Goal: Task Accomplishment & Management: Manage account settings

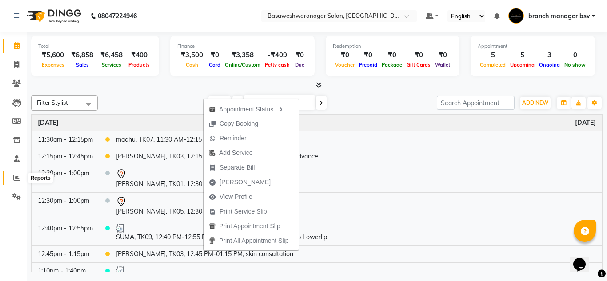
click at [15, 173] on span at bounding box center [17, 178] width 16 height 10
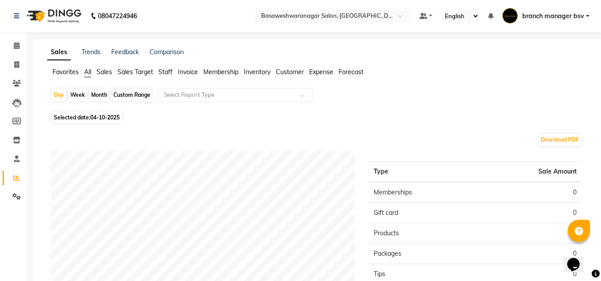
click at [164, 74] on span "Staff" at bounding box center [165, 72] width 14 height 8
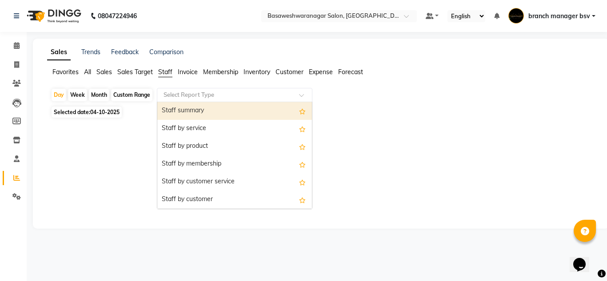
click at [197, 98] on input "text" at bounding box center [226, 95] width 128 height 9
click at [202, 111] on div "Staff summary" at bounding box center [234, 111] width 155 height 18
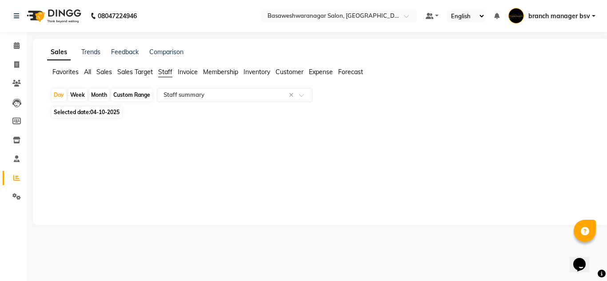
click at [101, 113] on span "04-10-2025" at bounding box center [104, 112] width 29 height 7
select select "10"
select select "2025"
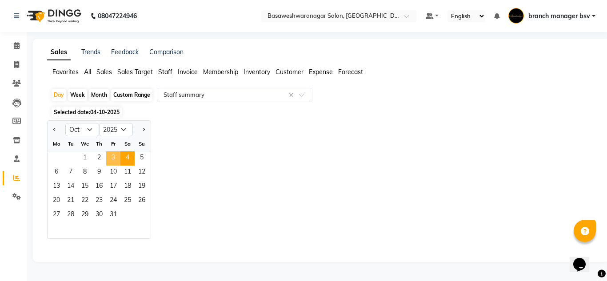
click at [112, 161] on span "3" at bounding box center [113, 159] width 14 height 14
select select "full_report"
select select "csv"
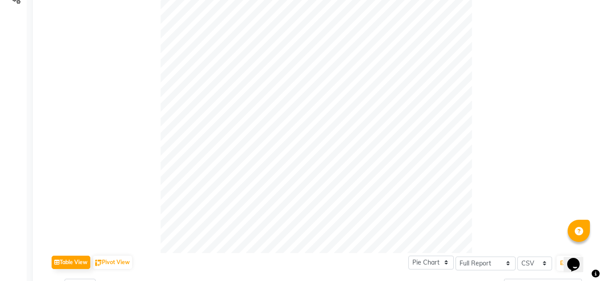
scroll to position [201, 0]
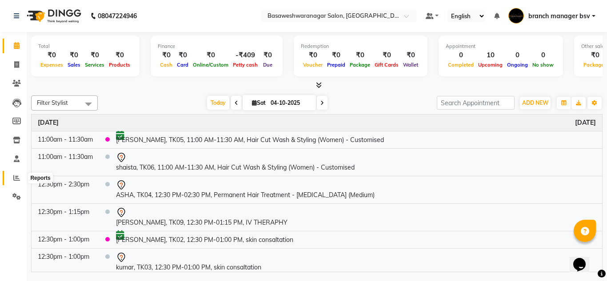
click at [17, 179] on icon at bounding box center [16, 178] width 7 height 7
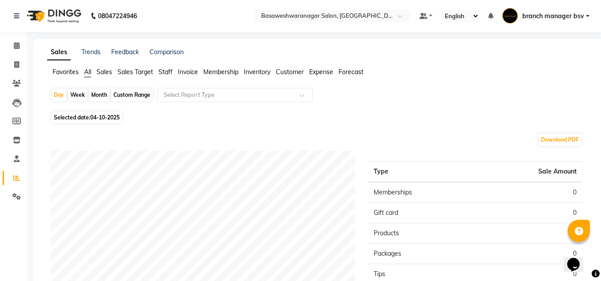
click at [165, 72] on span "Staff" at bounding box center [165, 72] width 14 height 8
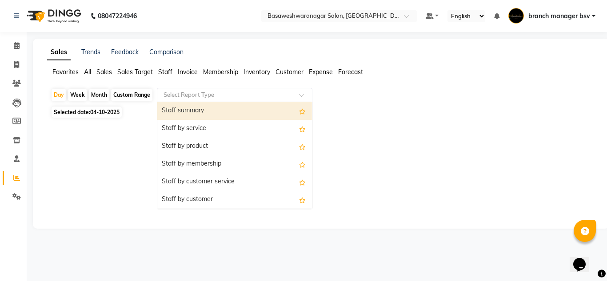
click at [191, 92] on input "text" at bounding box center [226, 95] width 128 height 9
click at [191, 110] on div "Staff summary" at bounding box center [234, 111] width 155 height 18
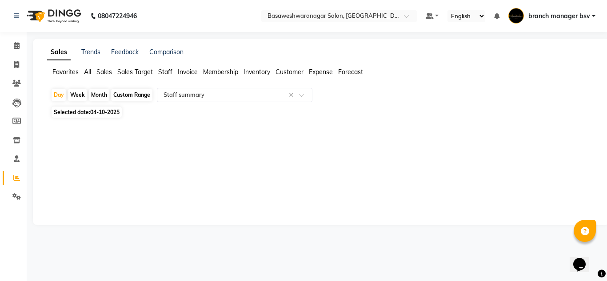
click at [116, 114] on span "04-10-2025" at bounding box center [104, 112] width 29 height 7
select select "10"
select select "2025"
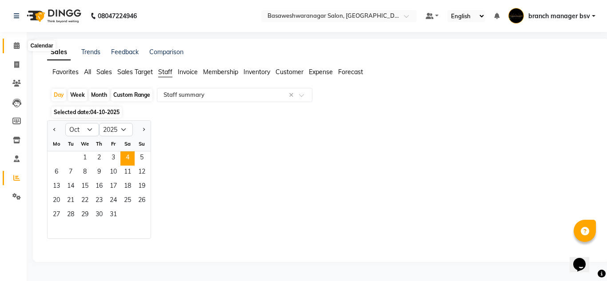
click at [16, 47] on icon at bounding box center [17, 45] width 6 height 7
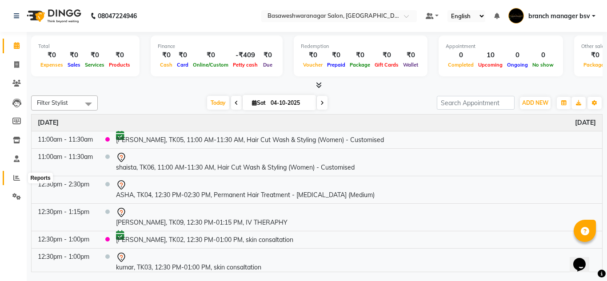
click at [14, 176] on icon at bounding box center [16, 178] width 7 height 7
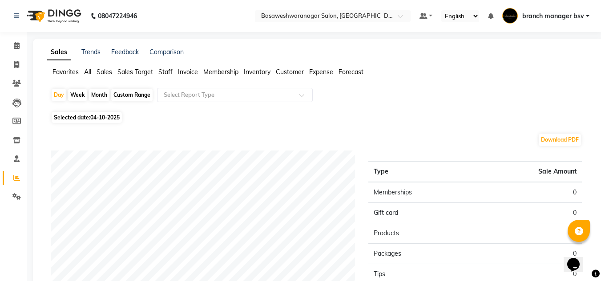
click at [167, 73] on span "Staff" at bounding box center [165, 72] width 14 height 8
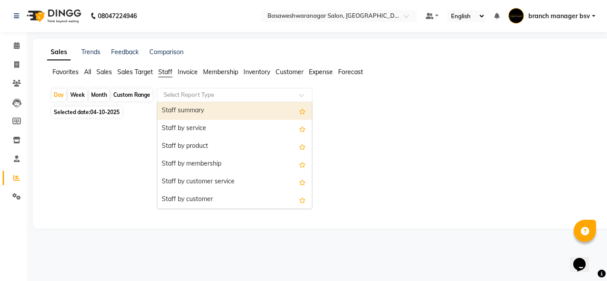
click at [201, 92] on input "text" at bounding box center [226, 95] width 128 height 9
click at [211, 110] on div "Staff summary" at bounding box center [234, 111] width 155 height 18
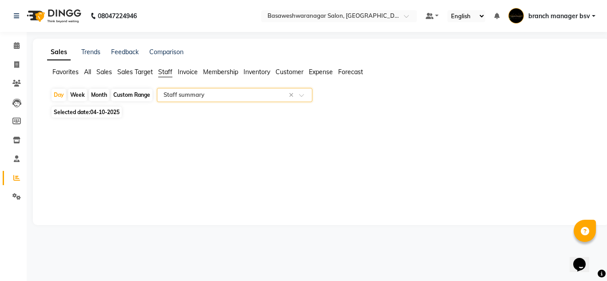
click at [104, 120] on div "Day Week Month Custom Range Select Report Type × Staff summary × Selected date:…" at bounding box center [321, 111] width 548 height 47
click at [107, 114] on span "04-10-2025" at bounding box center [104, 112] width 29 height 7
select select "10"
select select "2025"
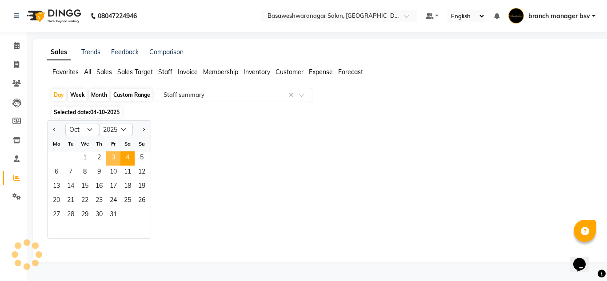
click at [117, 161] on span "3" at bounding box center [113, 159] width 14 height 14
select select "full_report"
select select "csv"
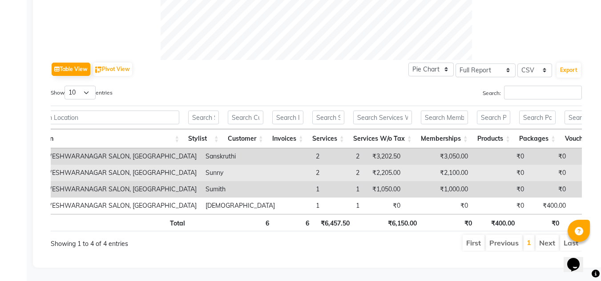
click at [364, 165] on td "₹2,205.00" at bounding box center [384, 173] width 41 height 16
copy td "2,205.00"
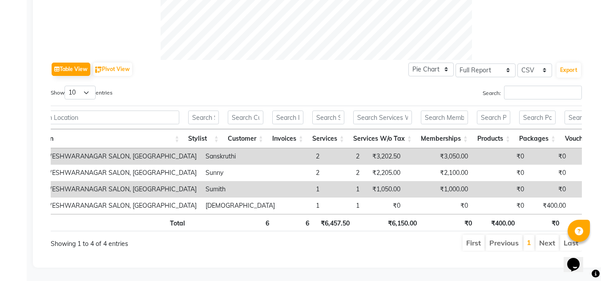
click at [364, 181] on td "₹1,050.00" at bounding box center [384, 189] width 41 height 16
copy td "1,050.00"
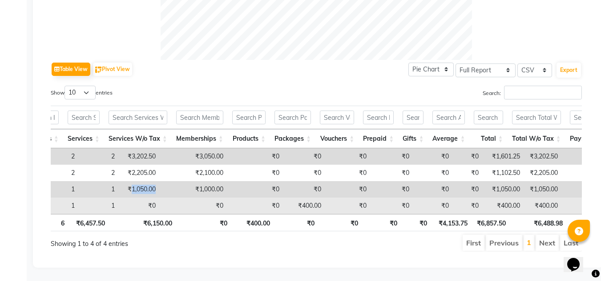
scroll to position [0, 34]
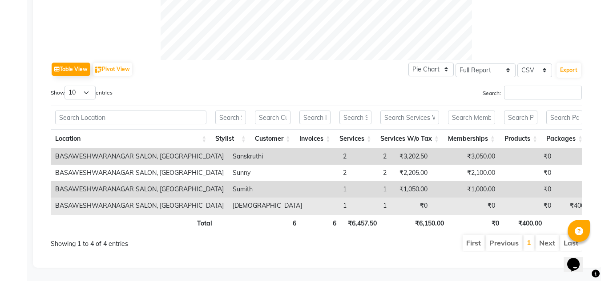
click at [555, 198] on td "₹400.00" at bounding box center [576, 206] width 42 height 16
copy td "400.00"
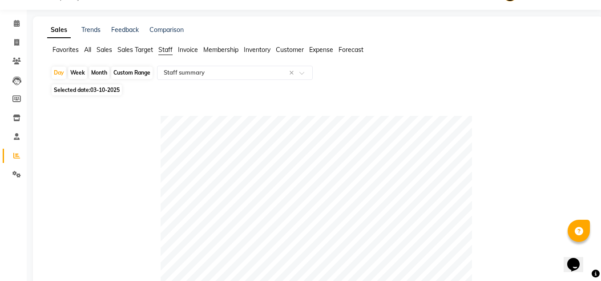
scroll to position [0, 0]
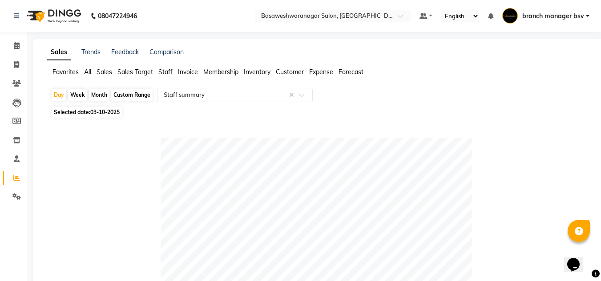
click at [123, 97] on div "Custom Range" at bounding box center [131, 95] width 41 height 12
select select "10"
select select "2025"
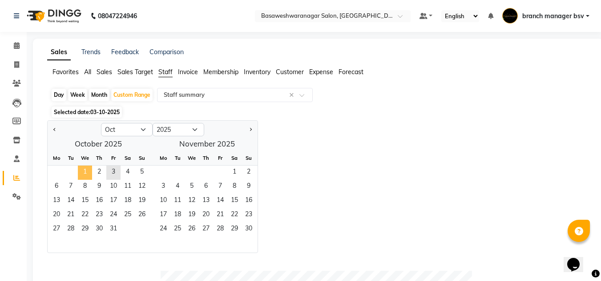
click at [81, 176] on span "1" at bounding box center [85, 173] width 14 height 14
click at [117, 175] on span "3" at bounding box center [113, 173] width 14 height 14
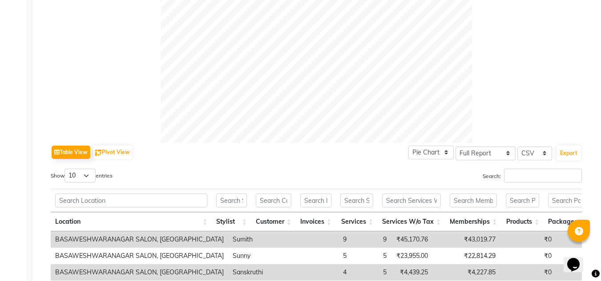
scroll to position [419, 0]
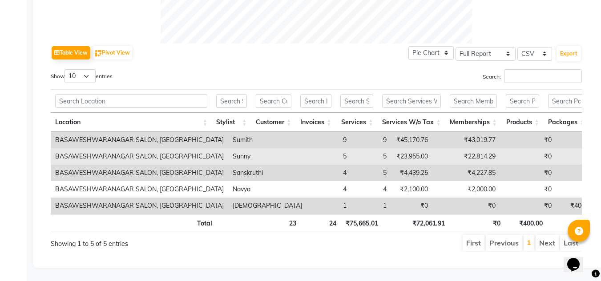
drag, startPoint x: 359, startPoint y: 148, endPoint x: 357, endPoint y: 143, distance: 5.2
click at [391, 149] on td "₹23,955.00" at bounding box center [411, 157] width 41 height 16
copy td "23,955.00"
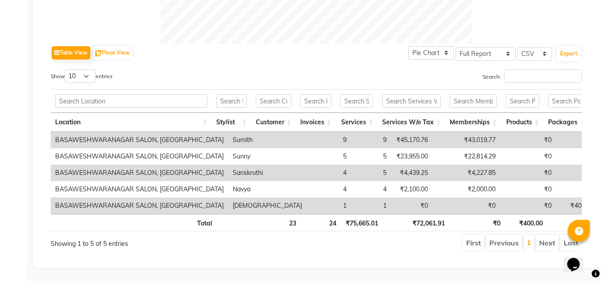
click at [391, 132] on td "₹45,170.76" at bounding box center [411, 140] width 41 height 16
copy td "45,170.76"
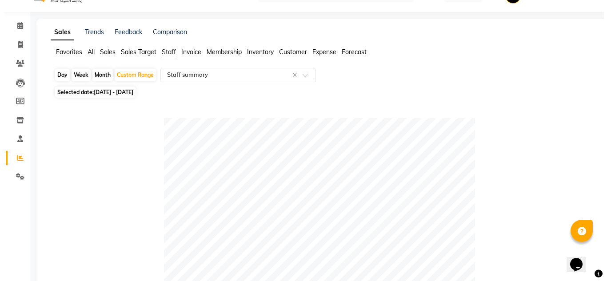
scroll to position [0, 0]
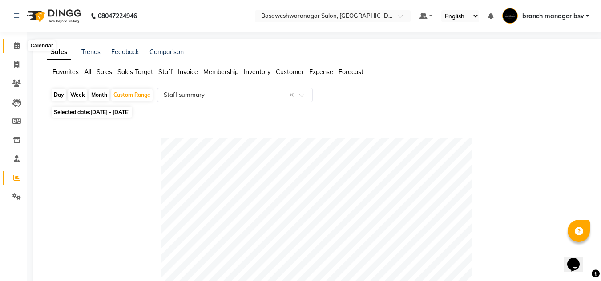
click at [17, 46] on icon at bounding box center [17, 45] width 6 height 7
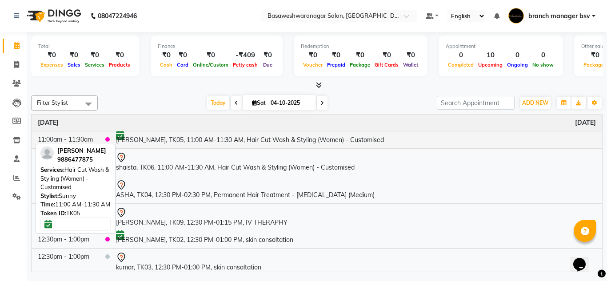
click at [192, 141] on td "[PERSON_NAME], TK05, 11:00 AM-11:30 AM, Hair Cut Wash & Styling (Women) - Custo…" at bounding box center [356, 139] width 493 height 17
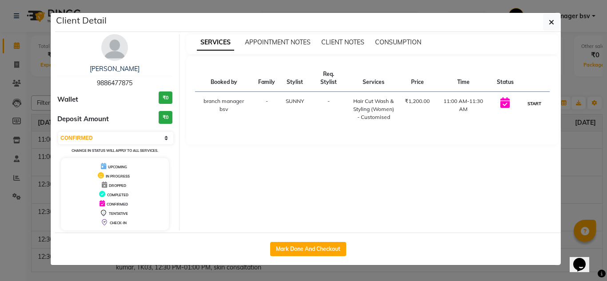
click at [537, 98] on button "START" at bounding box center [535, 103] width 18 height 11
select select "1"
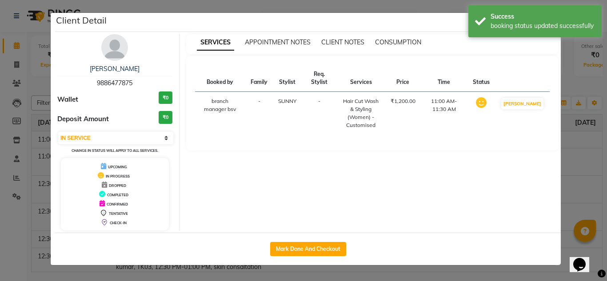
click at [586, 140] on ngb-modal-window "Client Detail [PERSON_NAME] 9886477875 Wallet ₹0 Deposit Amount ₹0 Select IN SE…" at bounding box center [303, 140] width 607 height 281
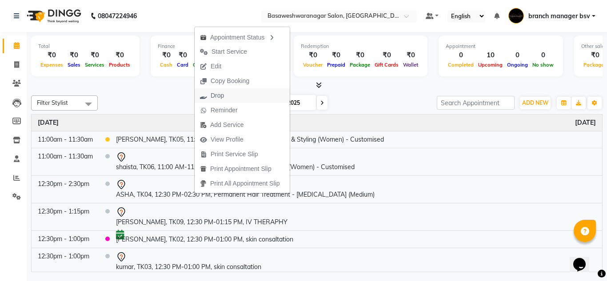
click at [215, 93] on span "Drop" at bounding box center [217, 95] width 13 height 9
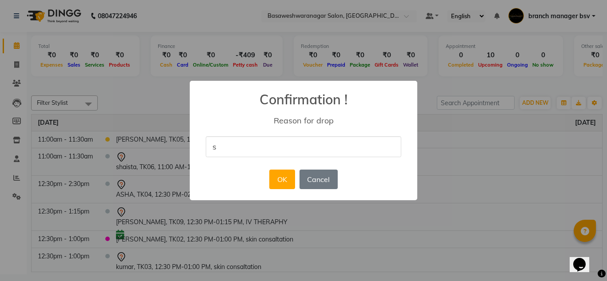
type input "she cant come [DATE]"
click at [277, 183] on button "OK" at bounding box center [281, 180] width 25 height 20
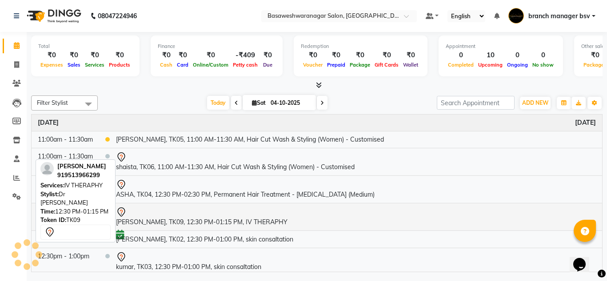
click at [211, 223] on td "[PERSON_NAME], TK09, 12:30 PM-01:15 PM, IV THERAPHY" at bounding box center [356, 217] width 493 height 28
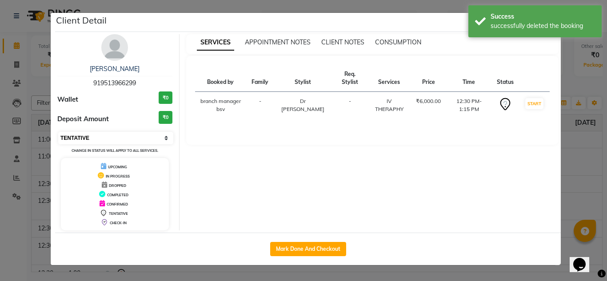
click at [116, 136] on select "Select IN SERVICE CONFIRMED TENTATIVE CHECK IN MARK DONE DROPPED UPCOMING" at bounding box center [115, 138] width 115 height 12
select select "6"
click at [58, 132] on select "Select IN SERVICE CONFIRMED TENTATIVE CHECK IN MARK DONE DROPPED UPCOMING" at bounding box center [115, 138] width 115 height 12
click at [26, 176] on ngb-modal-window "Client Detail [PERSON_NAME] 919513966299 Wallet ₹0 Deposit Amount ₹0 Select IN …" at bounding box center [303, 140] width 607 height 281
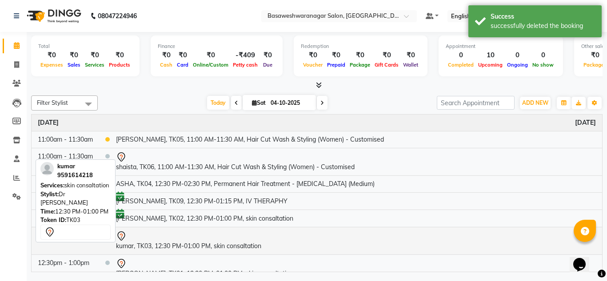
scroll to position [62, 0]
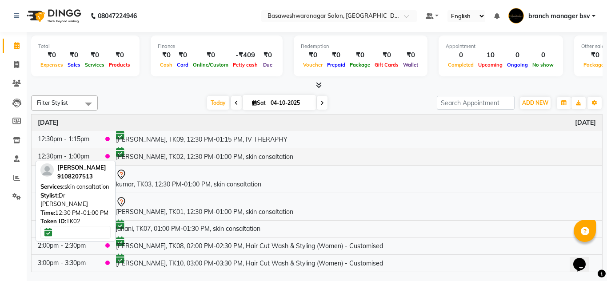
click at [227, 153] on td "[PERSON_NAME], TK02, 12:30 PM-01:00 PM, skin consaltation" at bounding box center [356, 156] width 493 height 17
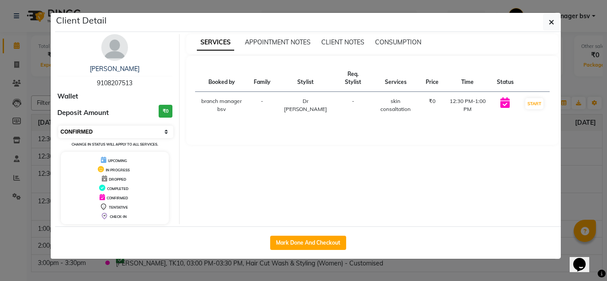
click at [123, 129] on select "Select IN SERVICE CONFIRMED TENTATIVE CHECK IN MARK DONE DROPPED UPCOMING" at bounding box center [115, 132] width 115 height 12
select select "7"
click at [58, 126] on select "Select IN SERVICE CONFIRMED TENTATIVE CHECK IN MARK DONE DROPPED UPCOMING" at bounding box center [115, 132] width 115 height 12
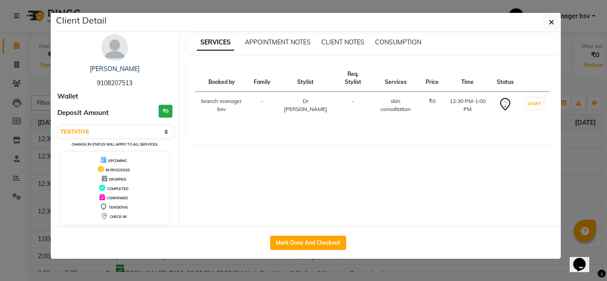
click at [0, 173] on ngb-modal-window "Client Detail [PERSON_NAME] 9108207513 Wallet Deposit Amount ₹0 Select IN SERVI…" at bounding box center [303, 140] width 607 height 281
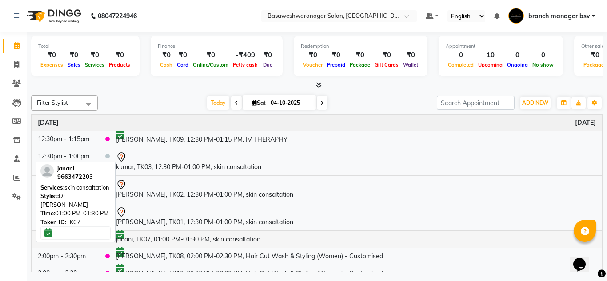
scroll to position [72, 0]
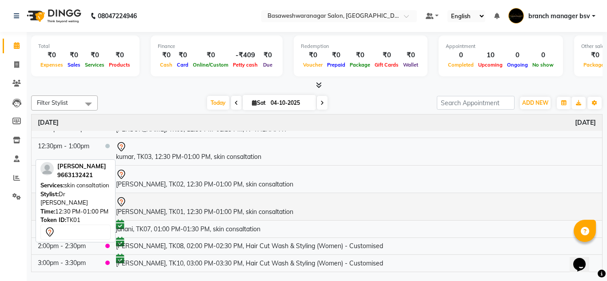
click at [233, 212] on td "[PERSON_NAME], TK01, 12:30 PM-01:00 PM, skin consaltation" at bounding box center [356, 207] width 493 height 28
select select "7"
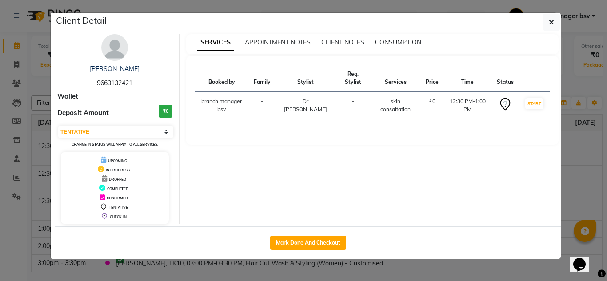
click at [19, 145] on ngb-modal-window "Client Detail [PERSON_NAME] 9663132421 Wallet Deposit Amount ₹0 Select IN SERVI…" at bounding box center [303, 140] width 607 height 281
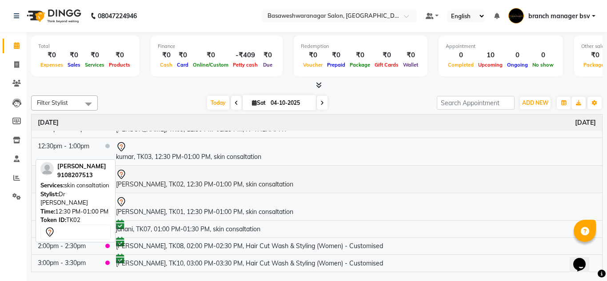
scroll to position [0, 0]
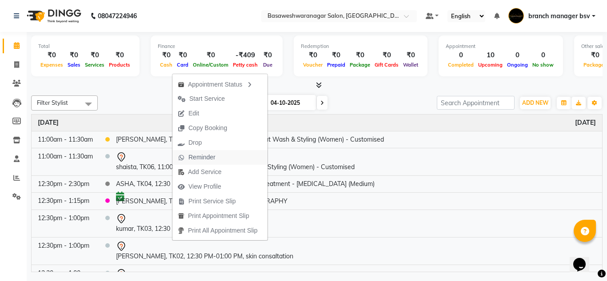
click at [208, 155] on span "Reminder" at bounding box center [202, 157] width 27 height 9
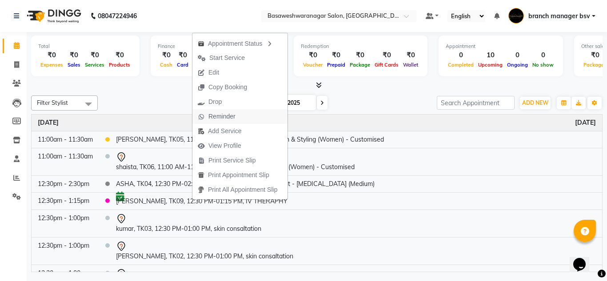
click at [233, 119] on span "Reminder" at bounding box center [222, 116] width 27 height 9
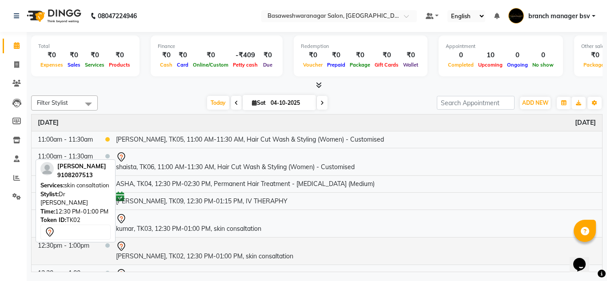
scroll to position [72, 0]
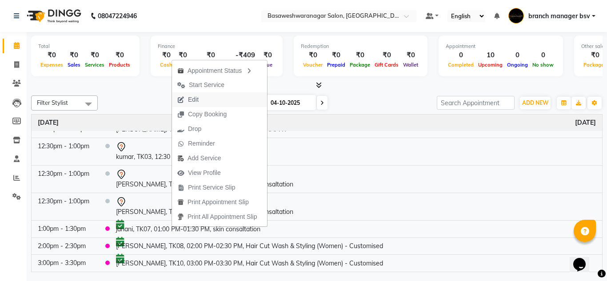
click at [220, 97] on button "Edit" at bounding box center [219, 99] width 95 height 15
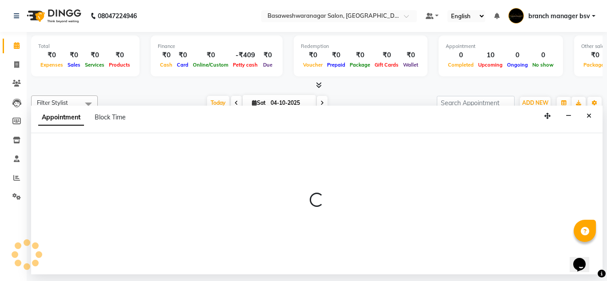
select select "tentative"
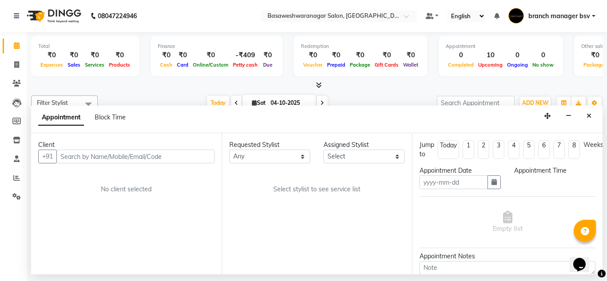
type input "04-10-2025"
select select "47930"
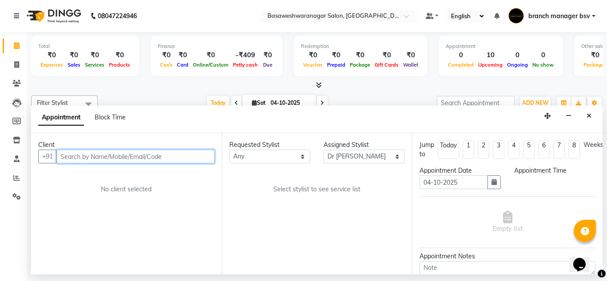
select select "confirm booking"
select select "780"
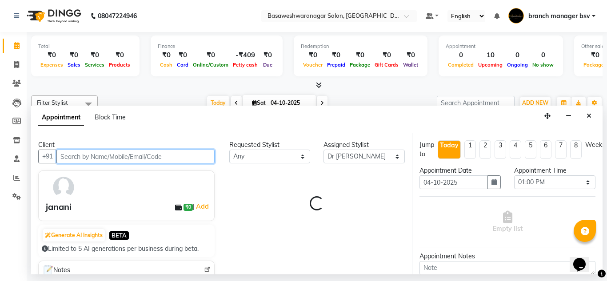
select select "1239"
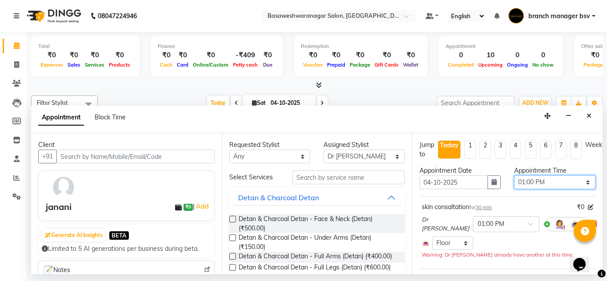
click at [542, 180] on select "Select 09:00 AM 09:15 AM 09:30 AM 09:45 AM 10:00 AM 10:15 AM 10:30 AM 10:45 AM …" at bounding box center [554, 183] width 81 height 14
click at [492, 185] on icon "button" at bounding box center [494, 182] width 5 height 6
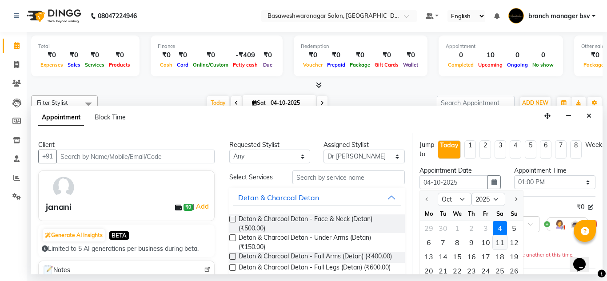
click at [501, 242] on div "11" at bounding box center [500, 243] width 14 height 14
type input "[DATE]"
select select "780"
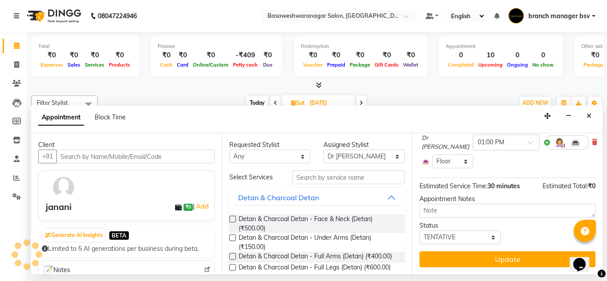
scroll to position [87, 0]
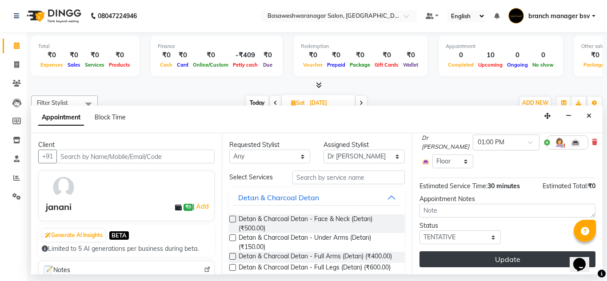
click at [484, 252] on button "Update" at bounding box center [508, 260] width 176 height 16
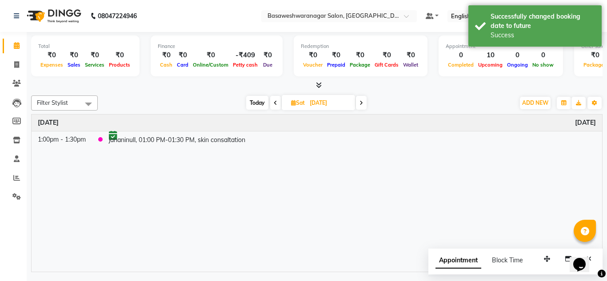
click at [258, 97] on span "Today" at bounding box center [257, 103] width 22 height 14
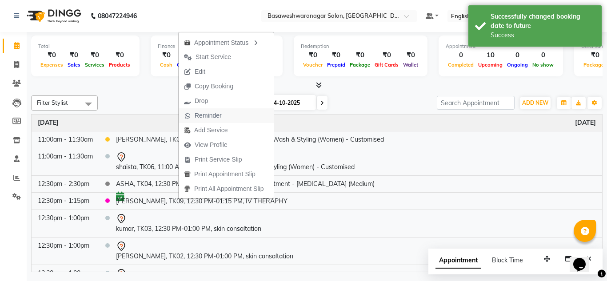
click at [215, 115] on span "Reminder" at bounding box center [208, 115] width 27 height 9
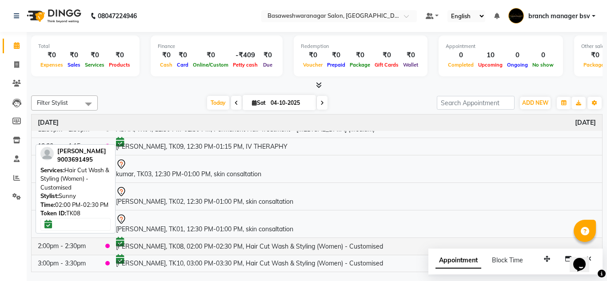
scroll to position [0, 0]
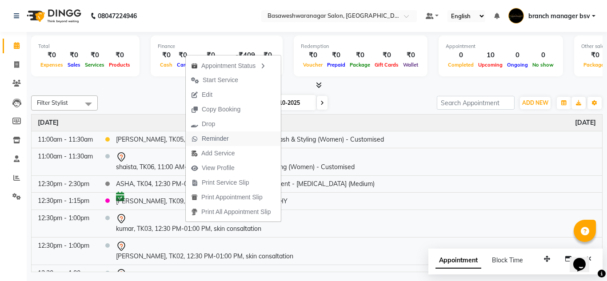
click at [230, 133] on span "Reminder" at bounding box center [210, 139] width 48 height 15
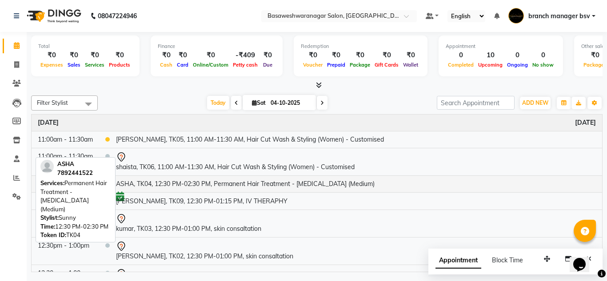
scroll to position [55, 0]
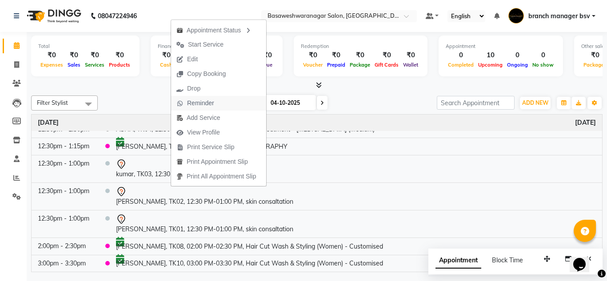
click at [205, 101] on span "Reminder" at bounding box center [200, 103] width 27 height 9
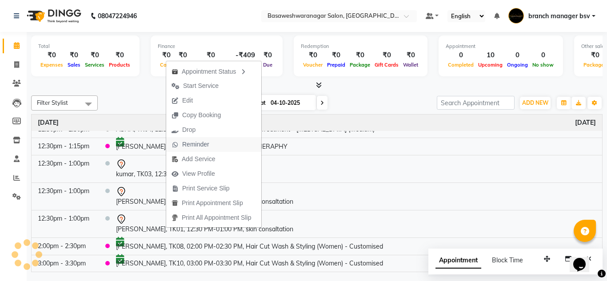
click at [216, 140] on button "Reminder" at bounding box center [213, 144] width 95 height 15
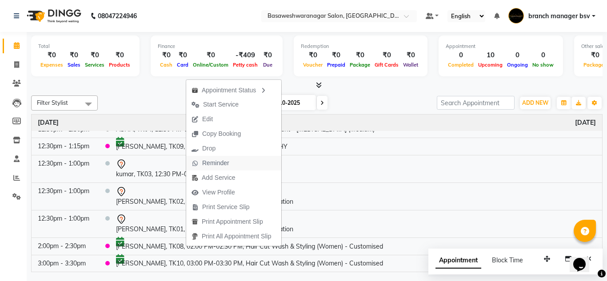
click at [223, 160] on span "Reminder" at bounding box center [215, 163] width 27 height 9
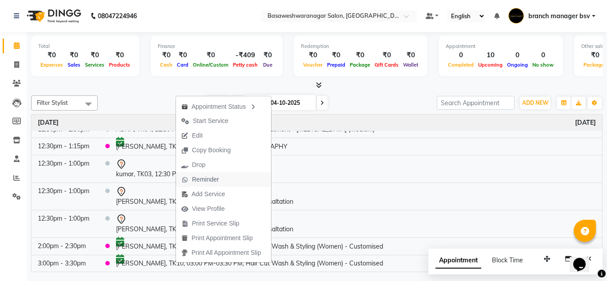
click at [206, 179] on span "Reminder" at bounding box center [205, 179] width 27 height 9
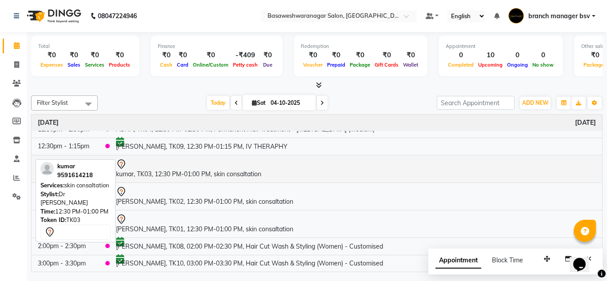
scroll to position [0, 0]
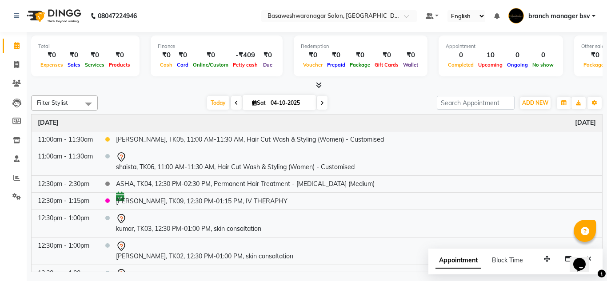
click at [320, 107] on span at bounding box center [322, 103] width 11 height 14
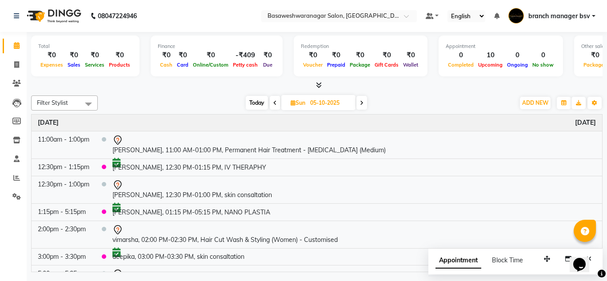
click at [274, 106] on span at bounding box center [275, 103] width 11 height 14
type input "04-10-2025"
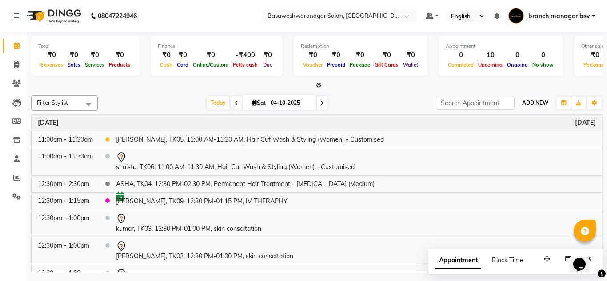
click at [544, 99] on button "ADD NEW Toggle Dropdown" at bounding box center [535, 103] width 31 height 12
click at [541, 117] on button "Add Appointment" at bounding box center [515, 120] width 70 height 12
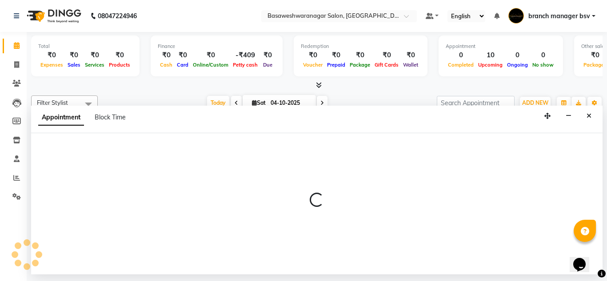
select select "tentative"
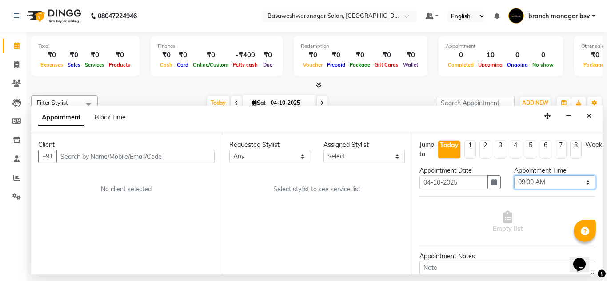
click at [539, 185] on select "Select 09:00 AM 09:15 AM 09:30 AM 09:45 AM 10:00 AM 10:15 AM 10:30 AM 10:45 AM …" at bounding box center [554, 183] width 81 height 14
select select "870"
click at [514, 176] on select "Select 09:00 AM 09:15 AM 09:30 AM 09:45 AM 10:00 AM 10:15 AM 10:30 AM 10:45 AM …" at bounding box center [554, 183] width 81 height 14
click at [367, 158] on select "Select branch manager bsv [PERSON_NAME] Dr [PERSON_NAME] [PERSON_NAME] [PERSON_…" at bounding box center [364, 157] width 81 height 14
select select "47930"
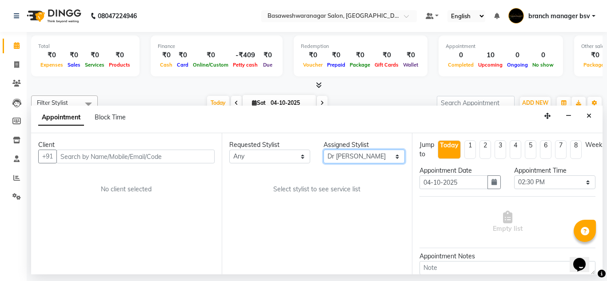
click at [324, 150] on select "Select branch manager bsv [PERSON_NAME] Dr [PERSON_NAME] [PERSON_NAME] [PERSON_…" at bounding box center [364, 157] width 81 height 14
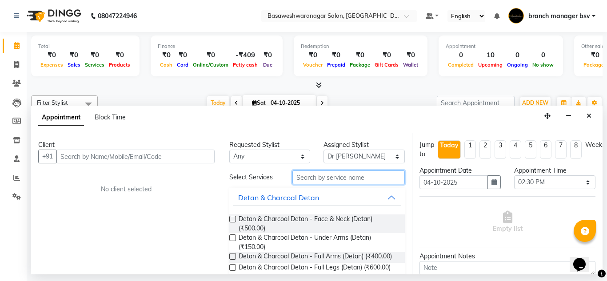
click at [312, 177] on input "text" at bounding box center [349, 178] width 113 height 14
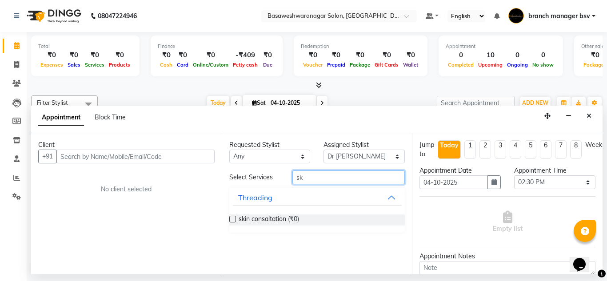
type input "s"
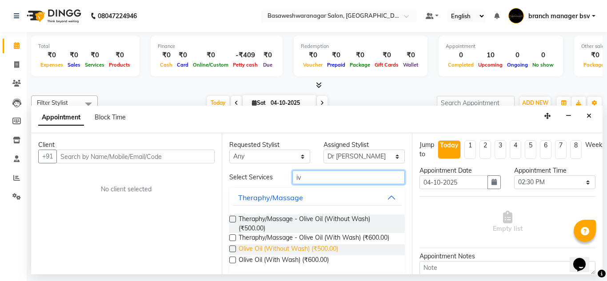
scroll to position [33, 0]
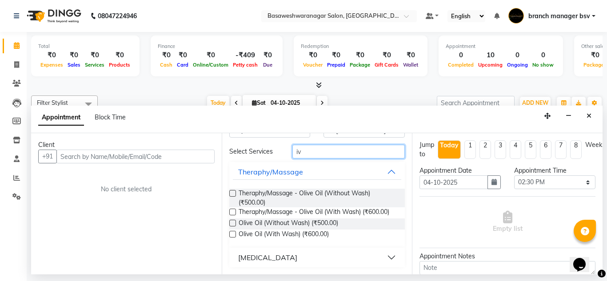
type input "iv"
click at [284, 256] on div "[MEDICAL_DATA]" at bounding box center [267, 258] width 59 height 11
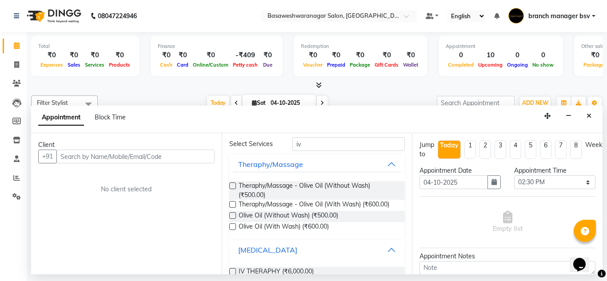
scroll to position [59, 0]
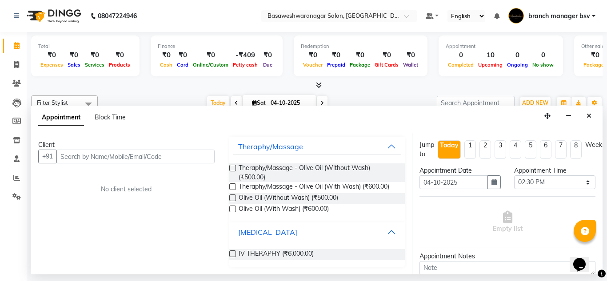
click at [230, 253] on label at bounding box center [232, 254] width 7 height 7
click at [230, 253] on input "checkbox" at bounding box center [232, 255] width 6 height 6
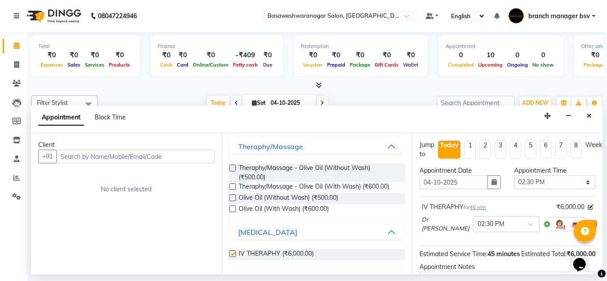
checkbox input "false"
click at [119, 163] on input "text" at bounding box center [135, 157] width 158 height 14
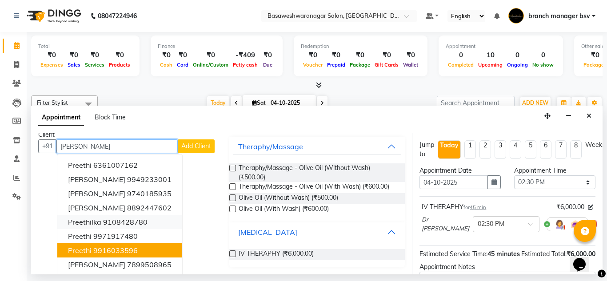
scroll to position [0, 0]
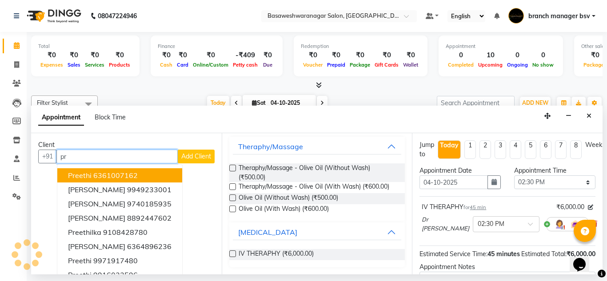
type input "p"
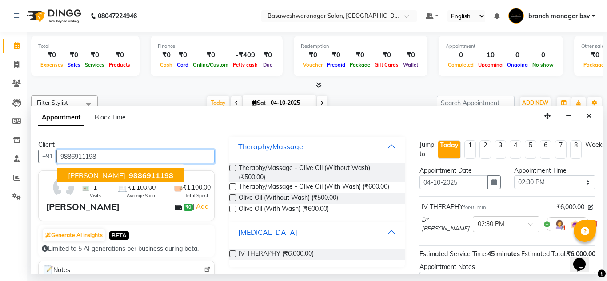
click at [133, 176] on span "9886911198" at bounding box center [151, 175] width 44 height 9
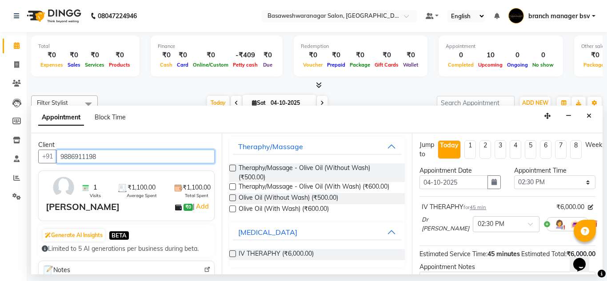
scroll to position [108, 0]
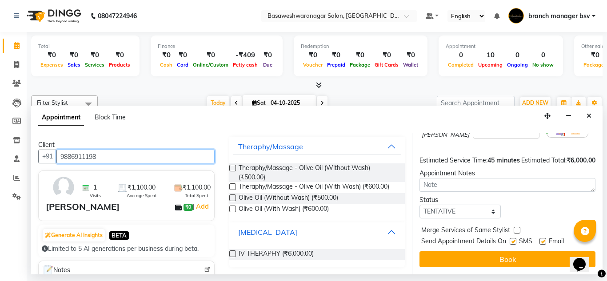
type input "9886911198"
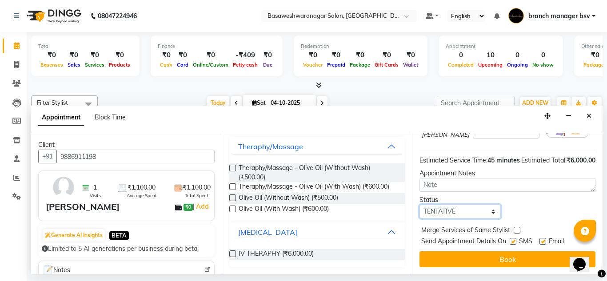
click at [447, 205] on select "Select TENTATIVE CONFIRM CHECK-IN UPCOMING" at bounding box center [460, 212] width 81 height 14
select select "confirm booking"
click at [420, 205] on select "Select TENTATIVE CONFIRM CHECK-IN UPCOMING" at bounding box center [460, 212] width 81 height 14
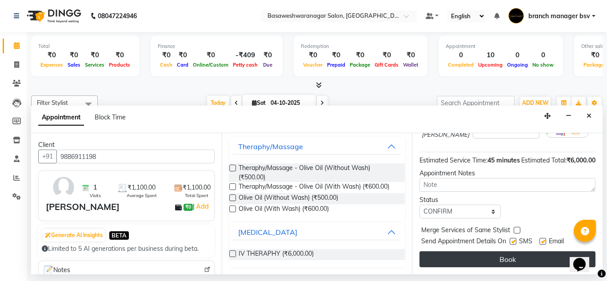
click at [462, 258] on button "Book" at bounding box center [508, 260] width 176 height 16
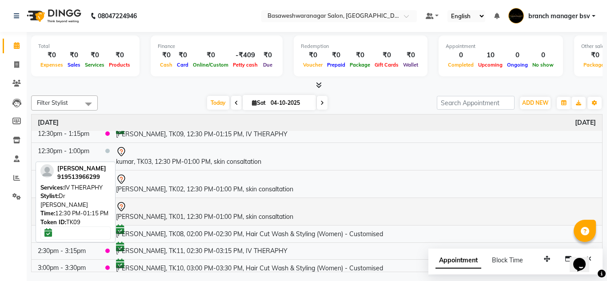
scroll to position [72, 0]
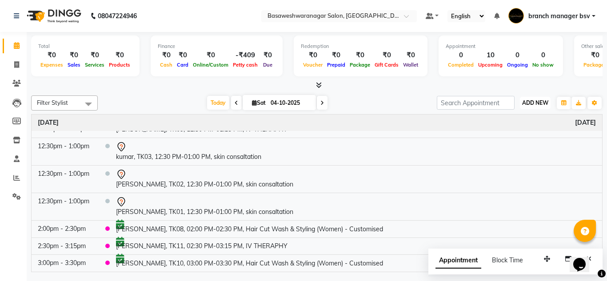
click at [544, 102] on span "ADD NEW" at bounding box center [535, 103] width 26 height 7
click at [512, 119] on button "Add Appointment" at bounding box center [515, 120] width 70 height 12
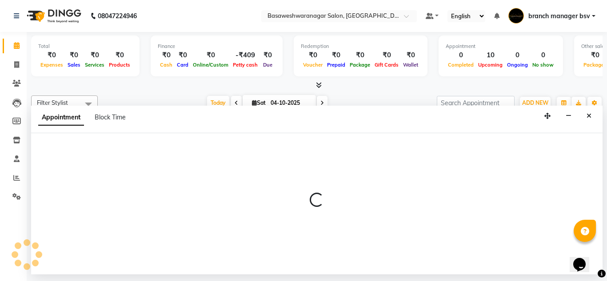
select select "540"
select select "tentative"
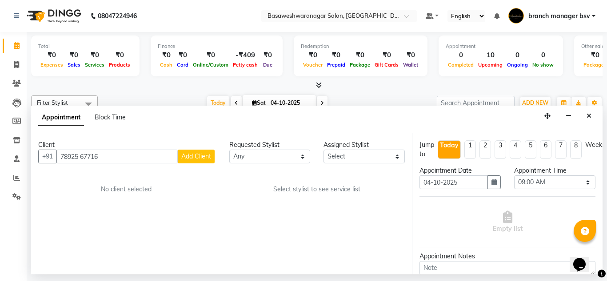
click at [81, 156] on input "78925 67716" at bounding box center [116, 157] width 121 height 14
type input "7892567716"
click at [202, 161] on span "Add Client" at bounding box center [196, 157] width 30 height 8
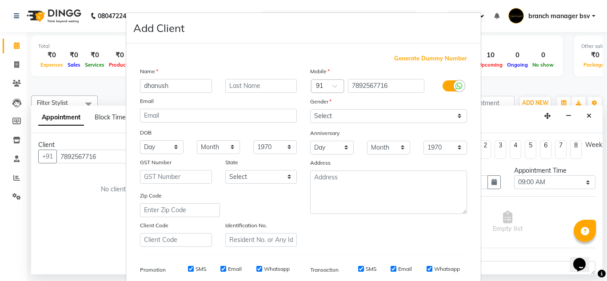
type input "dhanush"
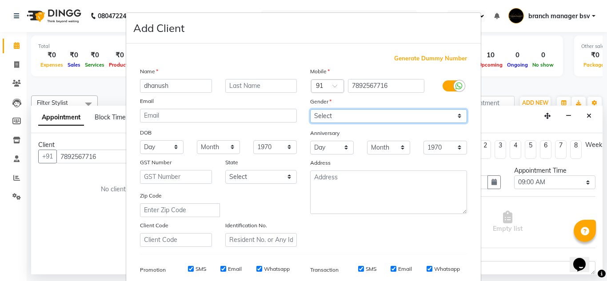
click at [361, 118] on select "Select [DEMOGRAPHIC_DATA] [DEMOGRAPHIC_DATA] Other Prefer Not To Say" at bounding box center [388, 116] width 157 height 14
click at [310, 109] on select "Select [DEMOGRAPHIC_DATA] [DEMOGRAPHIC_DATA] Other Prefer Not To Say" at bounding box center [388, 116] width 157 height 14
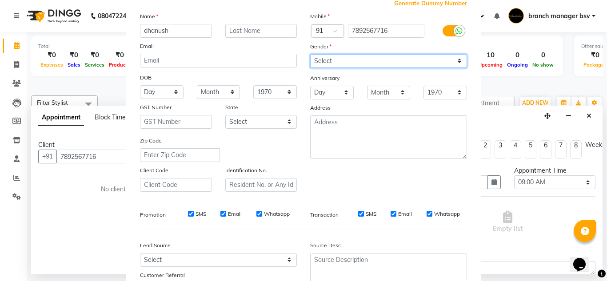
scroll to position [54, 0]
click at [372, 60] on select "Select [DEMOGRAPHIC_DATA] [DEMOGRAPHIC_DATA] Other Prefer Not To Say" at bounding box center [388, 62] width 157 height 14
select select "[DEMOGRAPHIC_DATA]"
click at [310, 55] on select "Select [DEMOGRAPHIC_DATA] [DEMOGRAPHIC_DATA] Other Prefer Not To Say" at bounding box center [388, 62] width 157 height 14
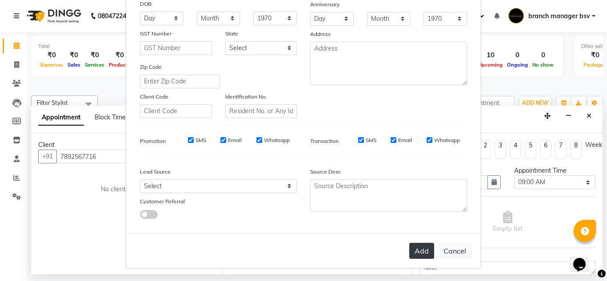
click at [421, 252] on button "Add" at bounding box center [421, 251] width 25 height 16
select select
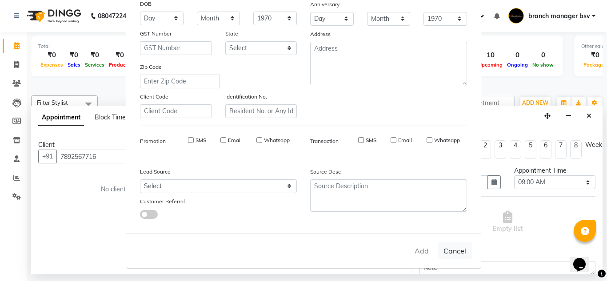
select select
checkbox input "false"
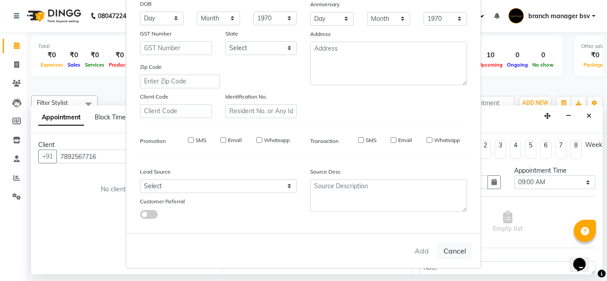
checkbox input "false"
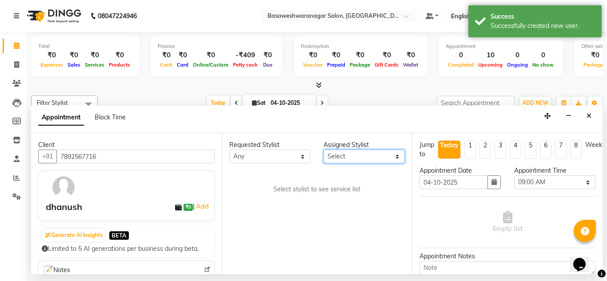
click at [382, 157] on select "Select branch manager bsv [PERSON_NAME] Dr [PERSON_NAME] [PERSON_NAME] [PERSON_…" at bounding box center [364, 157] width 81 height 14
select select "47930"
click at [324, 150] on select "Select branch manager bsv [PERSON_NAME] Dr [PERSON_NAME] [PERSON_NAME] [PERSON_…" at bounding box center [364, 157] width 81 height 14
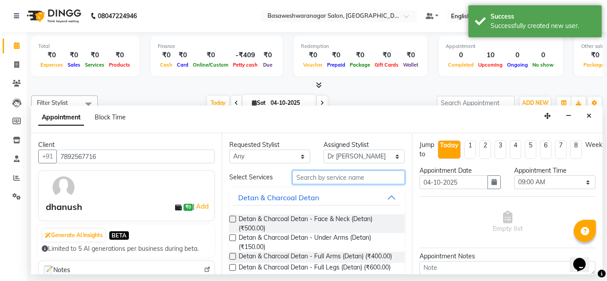
click at [298, 177] on input "text" at bounding box center [349, 178] width 113 height 14
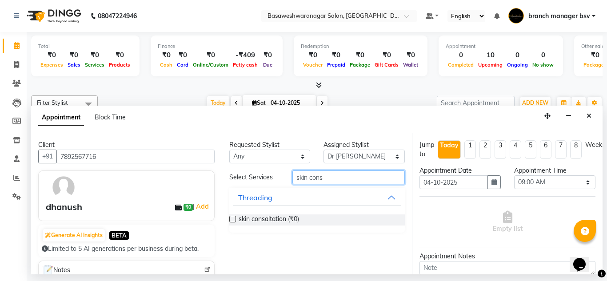
type input "skin cons"
click at [233, 221] on label at bounding box center [232, 219] width 7 height 7
click at [233, 221] on input "checkbox" at bounding box center [232, 220] width 6 height 6
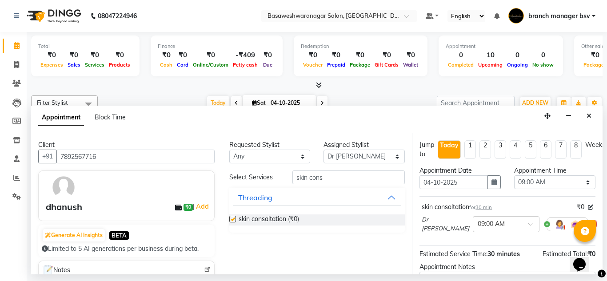
checkbox input "false"
click at [557, 191] on div "Appointment Time Select 09:00 AM 09:15 AM 09:30 AM 09:45 AM 10:00 AM 10:15 AM 1…" at bounding box center [555, 181] width 95 height 30
click at [542, 182] on select "Select 09:00 AM 09:15 AM 09:30 AM 09:45 AM 10:00 AM 10:15 AM 10:30 AM 10:45 AM …" at bounding box center [554, 183] width 81 height 14
select select "810"
click at [514, 176] on select "Select 09:00 AM 09:15 AM 09:30 AM 09:45 AM 10:00 AM 10:15 AM 10:30 AM 10:45 AM …" at bounding box center [554, 183] width 81 height 14
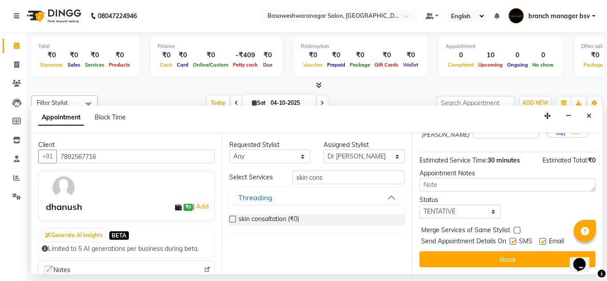
scroll to position [99, 0]
click at [467, 209] on select "Select TENTATIVE CONFIRM CHECK-IN UPCOMING" at bounding box center [460, 212] width 81 height 14
select select "confirm booking"
click at [420, 205] on select "Select TENTATIVE CONFIRM CHECK-IN UPCOMING" at bounding box center [460, 212] width 81 height 14
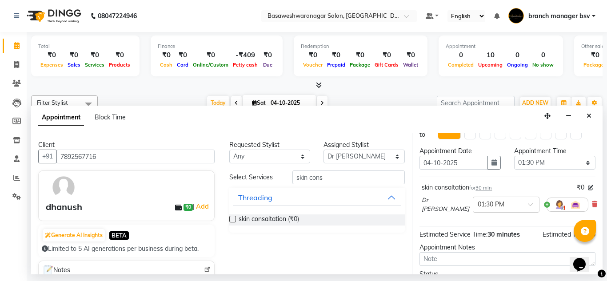
scroll to position [0, 0]
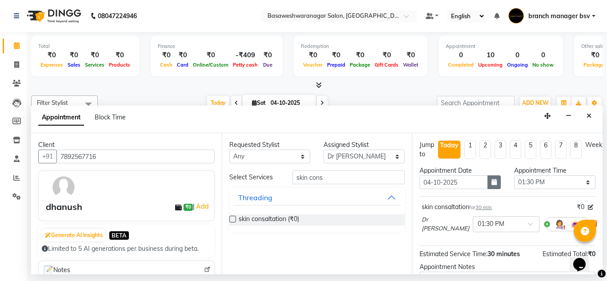
click at [492, 180] on icon "button" at bounding box center [494, 182] width 5 height 6
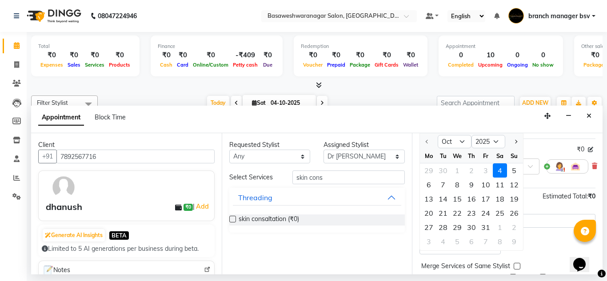
scroll to position [61, 0]
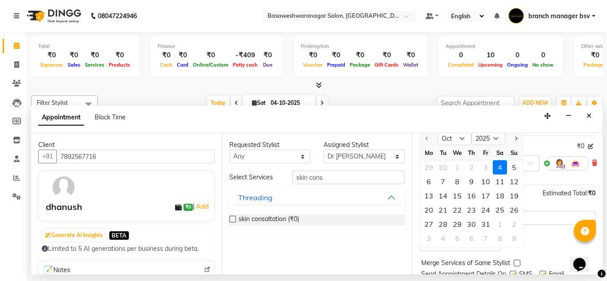
click at [233, 219] on label at bounding box center [232, 219] width 7 height 7
click at [233, 219] on input "checkbox" at bounding box center [232, 220] width 6 height 6
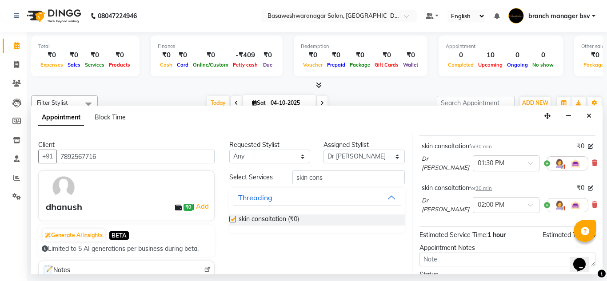
scroll to position [0, 0]
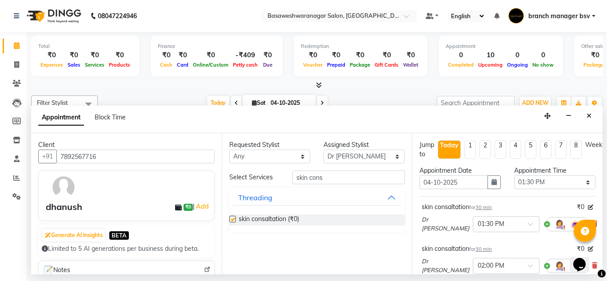
checkbox input "false"
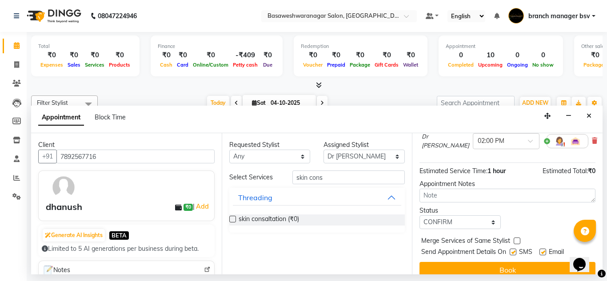
scroll to position [127, 0]
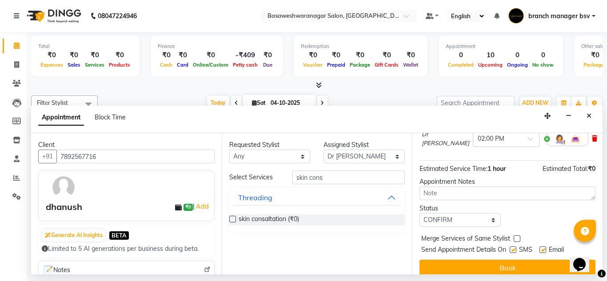
click at [592, 139] on icon at bounding box center [594, 139] width 5 height 6
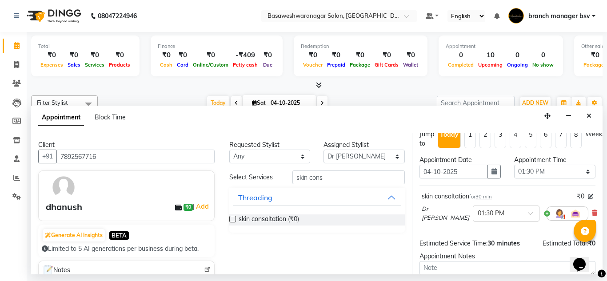
scroll to position [99, 0]
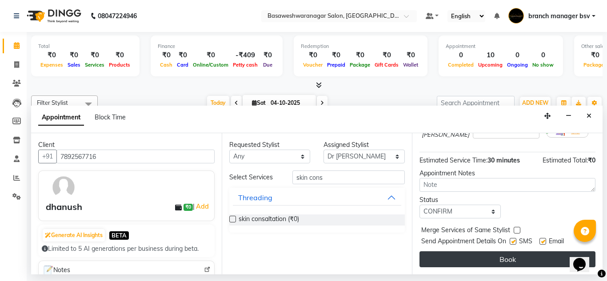
click at [463, 252] on button "Book" at bounding box center [508, 260] width 176 height 16
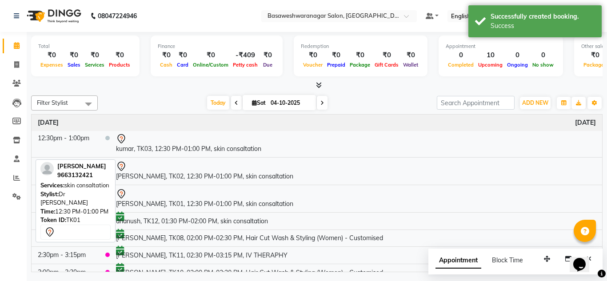
scroll to position [0, 0]
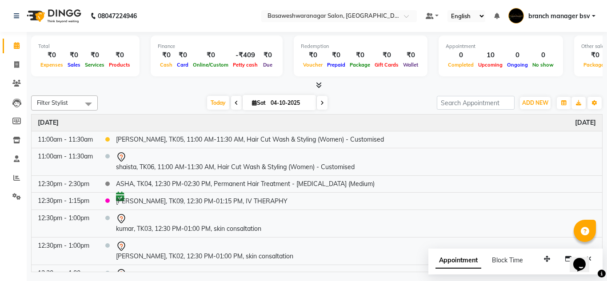
click at [321, 102] on icon at bounding box center [323, 102] width 4 height 5
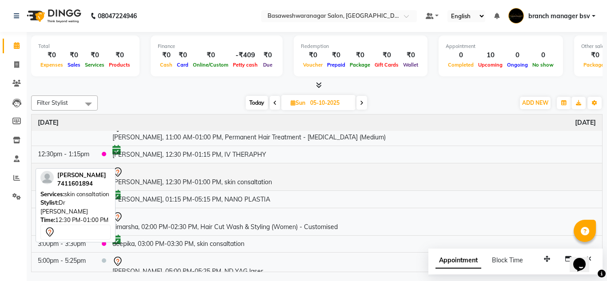
scroll to position [38, 0]
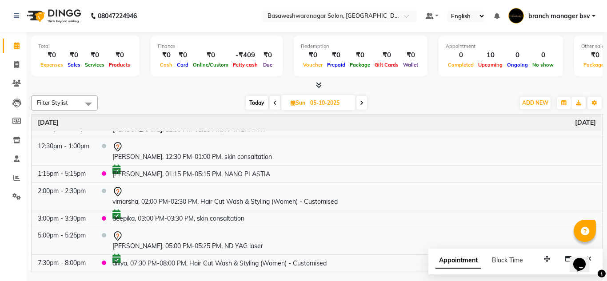
click at [258, 107] on span "Today" at bounding box center [257, 103] width 22 height 14
type input "04-10-2025"
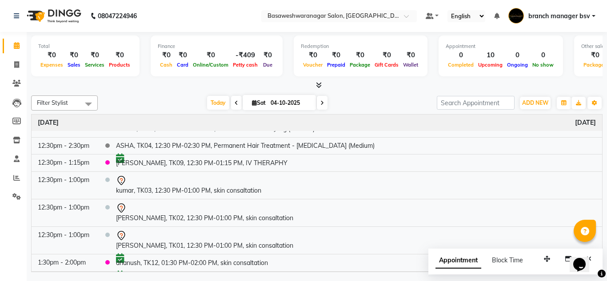
click at [290, 108] on input "04-10-2025" at bounding box center [290, 102] width 44 height 13
select select "10"
select select "2025"
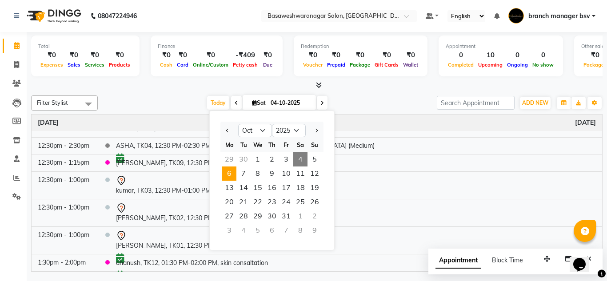
click at [232, 173] on span "6" at bounding box center [229, 174] width 14 height 14
type input "[DATE]"
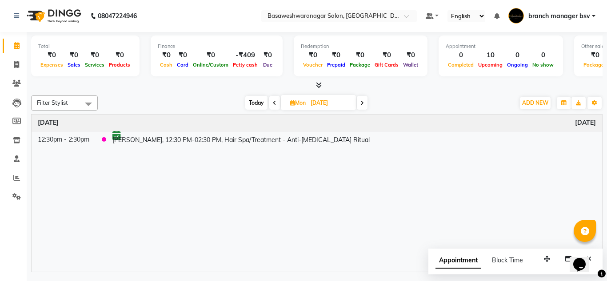
click at [301, 108] on span "[DATE]" at bounding box center [318, 102] width 75 height 15
click at [318, 97] on input "[DATE]" at bounding box center [330, 102] width 44 height 13
select select "10"
select select "2025"
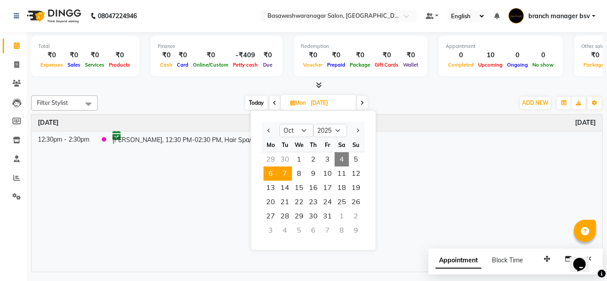
click at [281, 176] on span "7" at bounding box center [285, 174] width 14 height 14
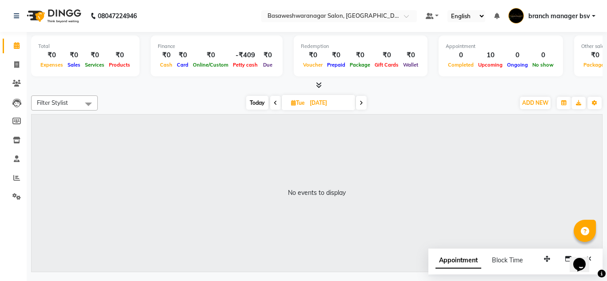
click at [252, 100] on span "Today" at bounding box center [257, 103] width 22 height 14
type input "04-10-2025"
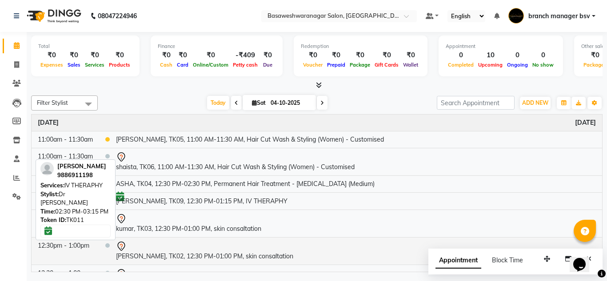
scroll to position [89, 0]
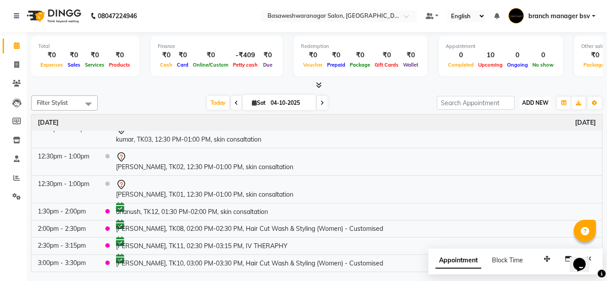
click at [541, 107] on button "ADD NEW Toggle Dropdown" at bounding box center [535, 103] width 31 height 12
click at [499, 115] on button "Add Appointment" at bounding box center [515, 120] width 70 height 12
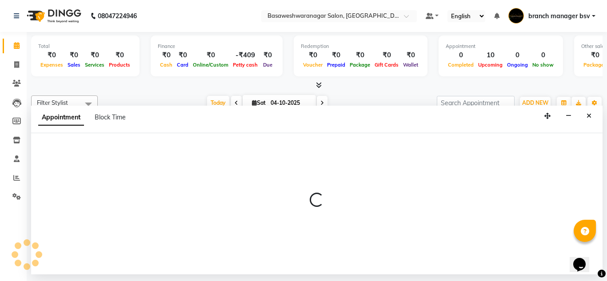
select select "540"
select select "tentative"
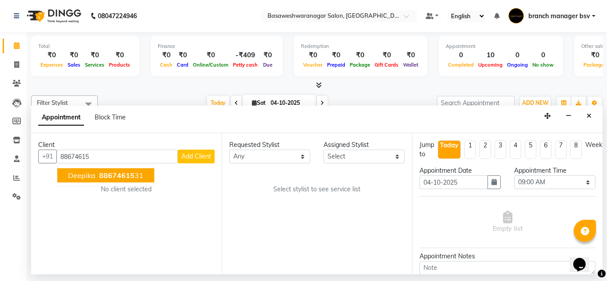
click at [136, 176] on ngb-highlight "88674615 31" at bounding box center [120, 175] width 46 height 9
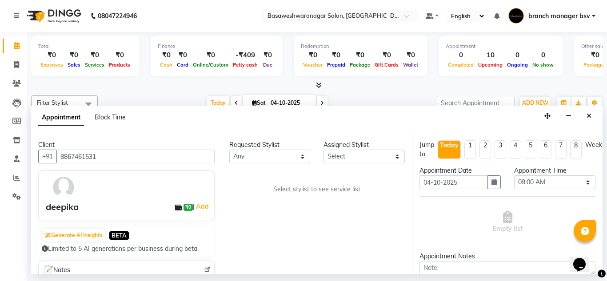
type input "8867461531"
click at [352, 166] on div "Requested Stylist Any branch manager bsv [PERSON_NAME] Dr [PERSON_NAME] [PERSON…" at bounding box center [317, 203] width 191 height 141
click at [352, 156] on select "Select branch manager bsv [PERSON_NAME] Dr [PERSON_NAME] [PERSON_NAME] [PERSON_…" at bounding box center [364, 157] width 81 height 14
select select "47930"
click at [324, 150] on select "Select branch manager bsv [PERSON_NAME] Dr [PERSON_NAME] [PERSON_NAME] [PERSON_…" at bounding box center [364, 157] width 81 height 14
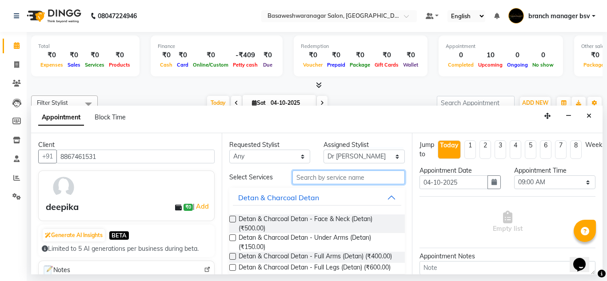
click at [316, 175] on input "text" at bounding box center [349, 178] width 113 height 14
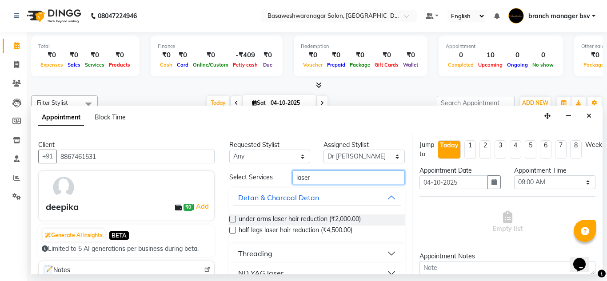
type input "laser"
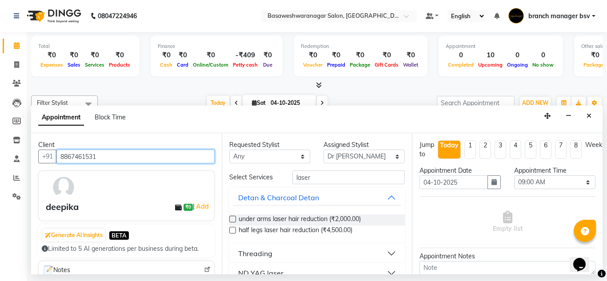
click at [85, 153] on input "8867461531" at bounding box center [135, 157] width 158 height 14
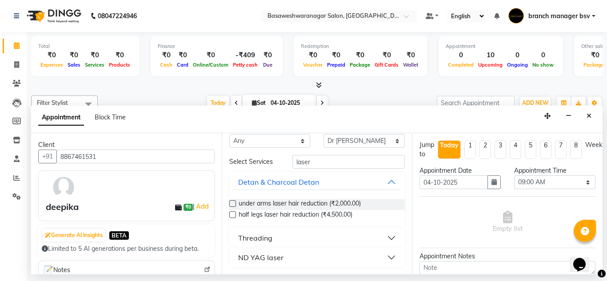
click at [281, 255] on div "ND YAG laser" at bounding box center [260, 258] width 45 height 11
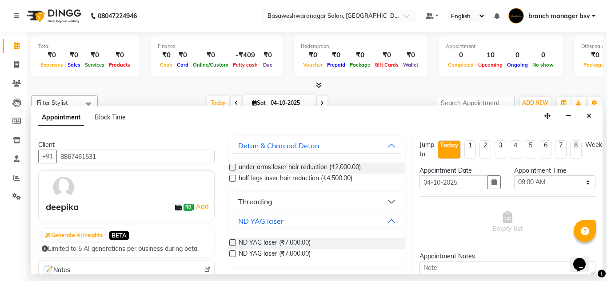
click at [236, 244] on div "ND YAG laser (₹7,000.00)" at bounding box center [317, 243] width 176 height 11
click at [234, 245] on label at bounding box center [232, 243] width 7 height 7
click at [234, 245] on input "checkbox" at bounding box center [232, 244] width 6 height 6
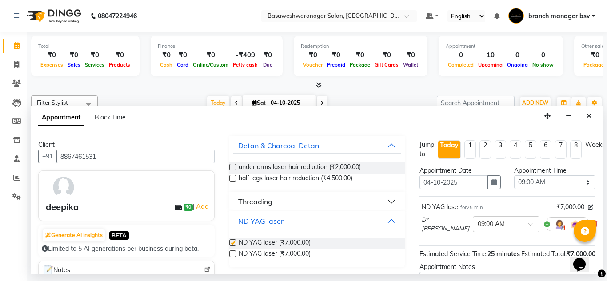
checkbox input "false"
click at [546, 178] on select "Select 09:00 AM 09:15 AM 09:30 AM 09:45 AM 10:00 AM 10:15 AM 10:30 AM 10:45 AM …" at bounding box center [554, 183] width 81 height 14
select select "900"
click at [514, 176] on select "Select 09:00 AM 09:15 AM 09:30 AM 09:45 AM 10:00 AM 10:15 AM 10:30 AM 10:45 AM …" at bounding box center [554, 183] width 81 height 14
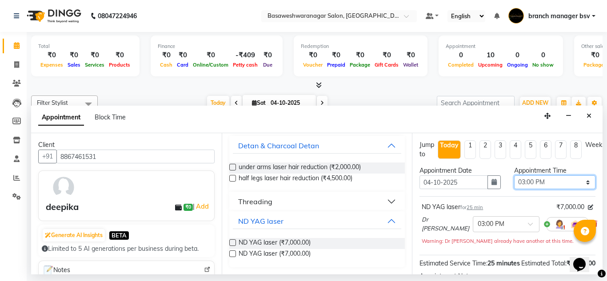
scroll to position [118, 0]
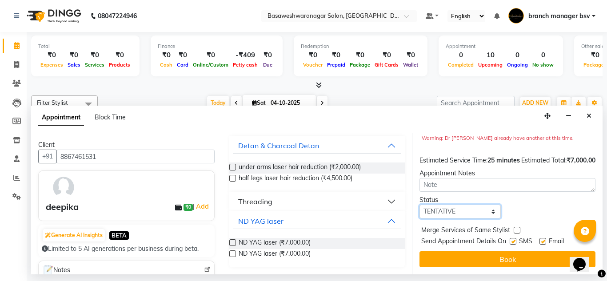
click at [450, 208] on select "Select TENTATIVE CONFIRM CHECK-IN UPCOMING" at bounding box center [460, 212] width 81 height 14
select select "confirm booking"
click at [420, 205] on select "Select TENTATIVE CONFIRM CHECK-IN UPCOMING" at bounding box center [460, 212] width 81 height 14
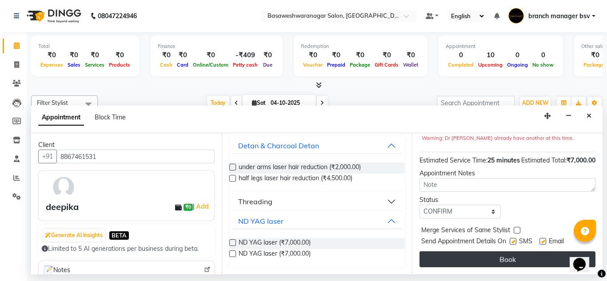
click at [473, 252] on button "Book" at bounding box center [508, 260] width 176 height 16
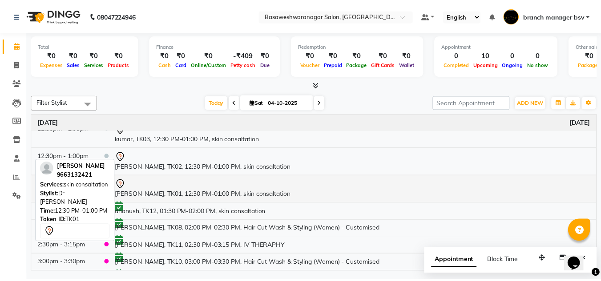
scroll to position [0, 0]
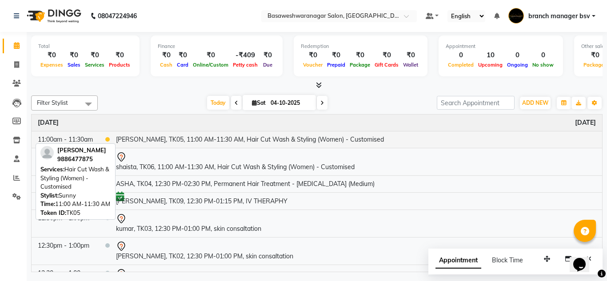
click at [204, 141] on td "[PERSON_NAME], TK05, 11:00 AM-11:30 AM, Hair Cut Wash & Styling (Women) - Custo…" at bounding box center [356, 139] width 493 height 17
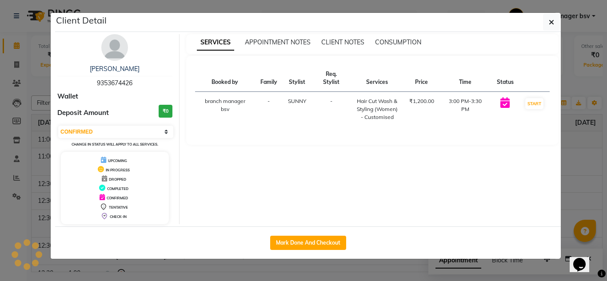
select select "1"
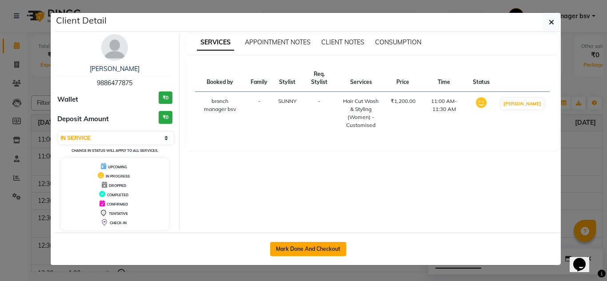
click at [308, 251] on button "Mark Done And Checkout" at bounding box center [308, 249] width 76 height 14
select select "service"
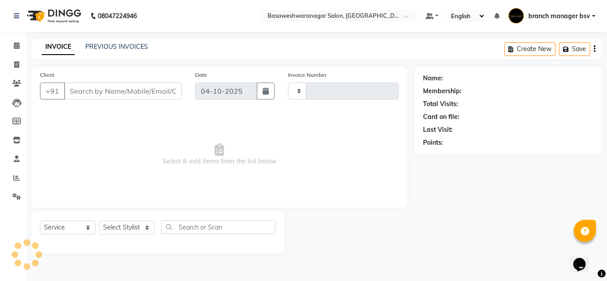
type input "1187"
select select "842"
type input "9886477875"
select select "64363"
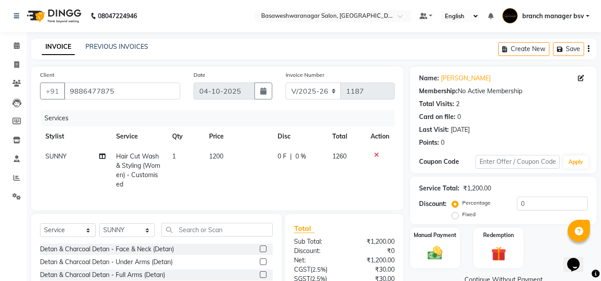
click at [60, 158] on span "SUNNY" at bounding box center [55, 157] width 21 height 8
select select "64363"
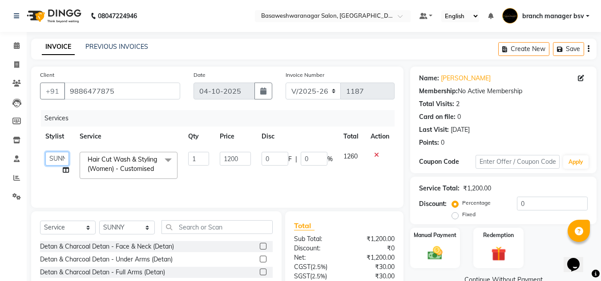
click at [60, 158] on select "branch manager bsv [PERSON_NAME] Dr [PERSON_NAME] [PERSON_NAME] [PERSON_NAME] […" at bounding box center [57, 159] width 24 height 14
select select "64364"
click at [245, 161] on input "1200" at bounding box center [235, 159] width 31 height 14
type input "1800"
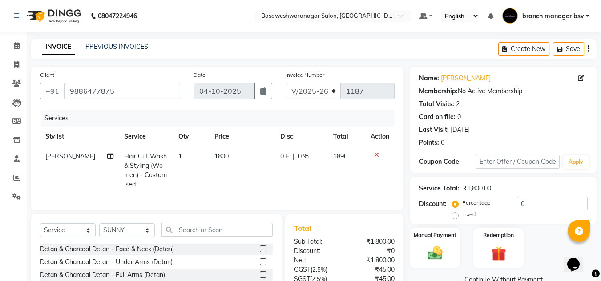
click at [361, 241] on div "Total Sub Total: ₹1,800.00 Discount: ₹0 Net: ₹1,800.00 CGST ( 2.5% ) ₹45.00 SGS…" at bounding box center [344, 279] width 100 height 113
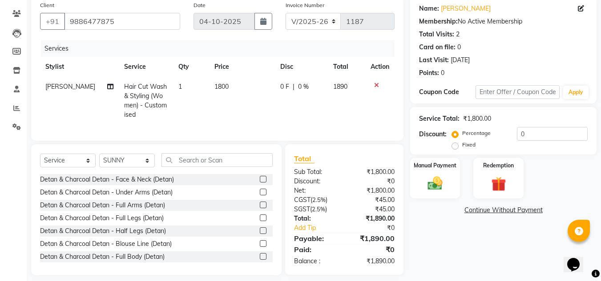
scroll to position [84, 0]
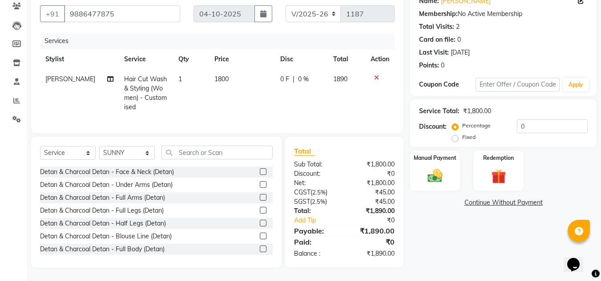
click at [435, 198] on link "Continue Without Payment" at bounding box center [503, 202] width 183 height 9
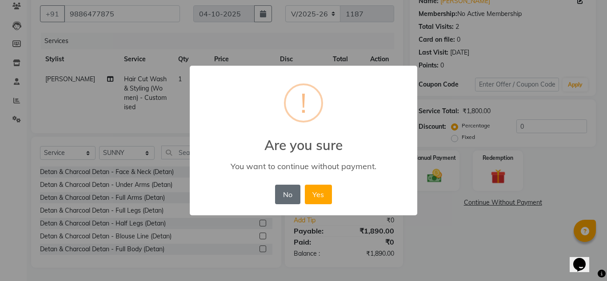
click at [280, 202] on button "No" at bounding box center [287, 195] width 25 height 20
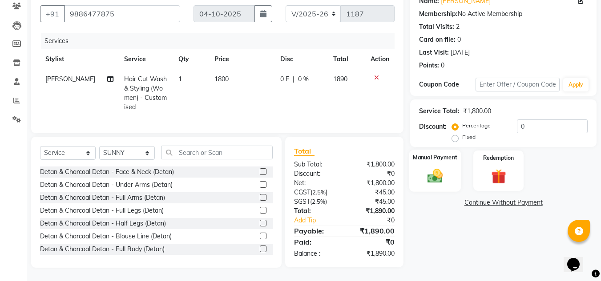
click at [428, 159] on div "Manual Payment" at bounding box center [435, 171] width 52 height 42
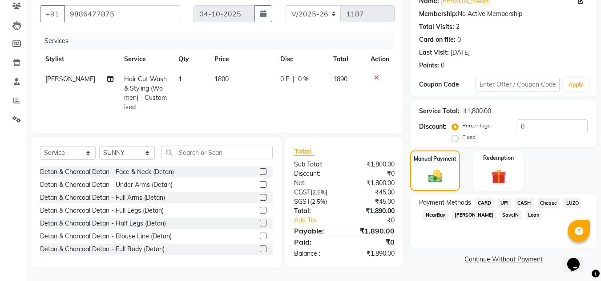
click at [502, 198] on span "UPI" at bounding box center [504, 203] width 14 height 10
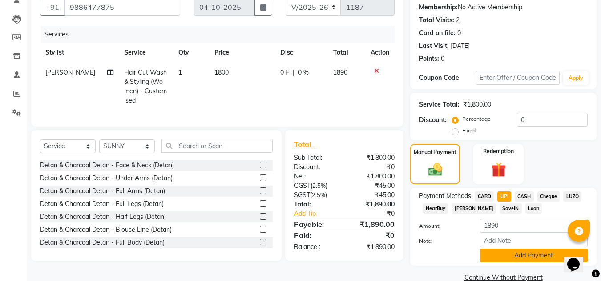
click at [499, 258] on button "Add Payment" at bounding box center [534, 256] width 108 height 14
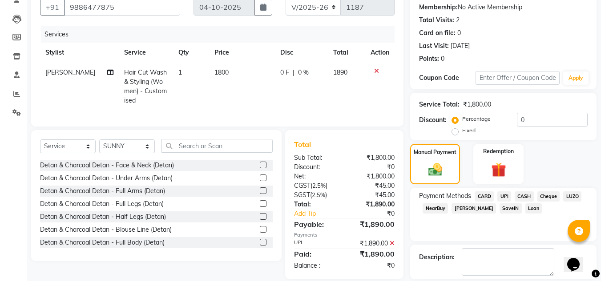
scroll to position [126, 0]
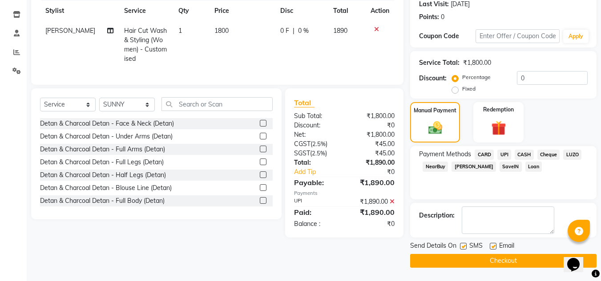
click at [482, 260] on button "Checkout" at bounding box center [503, 261] width 186 height 14
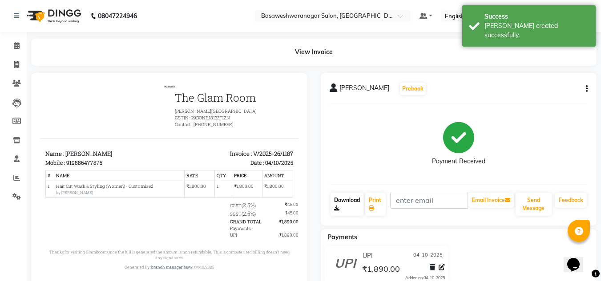
click at [332, 206] on link "Download" at bounding box center [346, 204] width 33 height 23
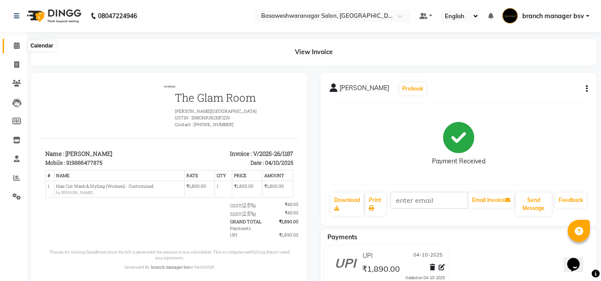
click at [17, 47] on icon at bounding box center [17, 45] width 6 height 7
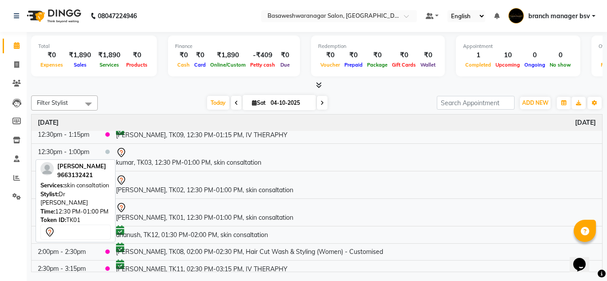
scroll to position [141, 0]
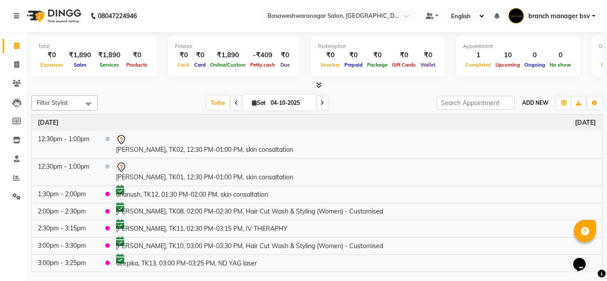
click at [538, 105] on span "ADD NEW" at bounding box center [535, 103] width 26 height 7
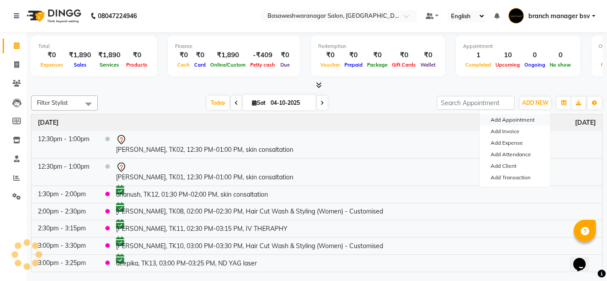
click at [527, 119] on button "Add Appointment" at bounding box center [515, 120] width 70 height 12
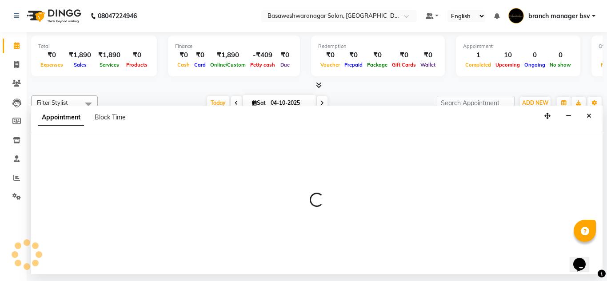
select select "540"
select select "tentative"
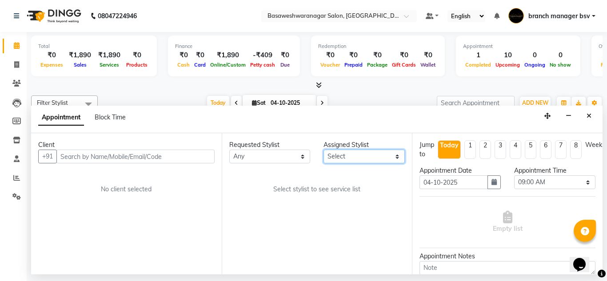
drag, startPoint x: 361, startPoint y: 157, endPoint x: 329, endPoint y: 150, distance: 32.6
click at [329, 150] on select "Select branch manager bsv [PERSON_NAME] Dr [PERSON_NAME] [PERSON_NAME] [PERSON_…" at bounding box center [364, 157] width 81 height 14
select select "64363"
click at [324, 150] on select "Select branch manager bsv [PERSON_NAME] Dr [PERSON_NAME] [PERSON_NAME] [PERSON_…" at bounding box center [364, 157] width 81 height 14
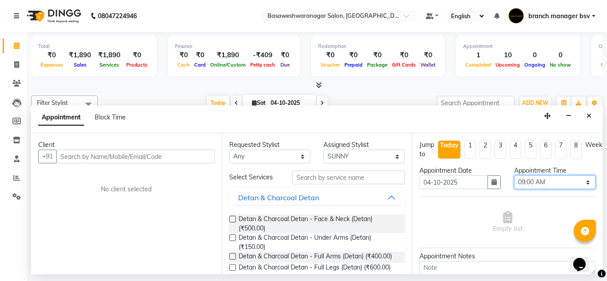
click at [536, 185] on select "Select 09:00 AM 09:15 AM 09:30 AM 09:45 AM 10:00 AM 10:15 AM 10:30 AM 10:45 AM …" at bounding box center [554, 183] width 81 height 14
select select "900"
click at [514, 176] on select "Select 09:00 AM 09:15 AM 09:30 AM 09:45 AM 10:00 AM 10:15 AM 10:30 AM 10:45 AM …" at bounding box center [554, 183] width 81 height 14
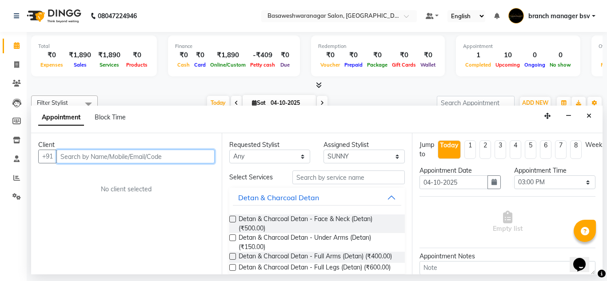
click at [155, 157] on input "text" at bounding box center [135, 157] width 158 height 14
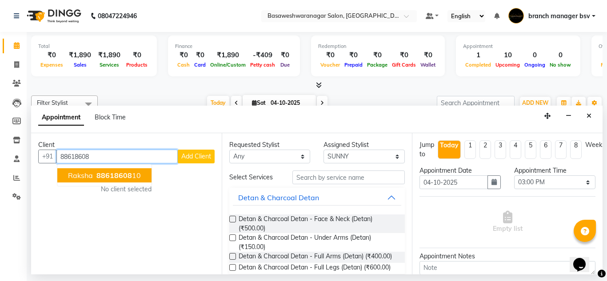
click at [126, 172] on span "88618608" at bounding box center [114, 175] width 36 height 9
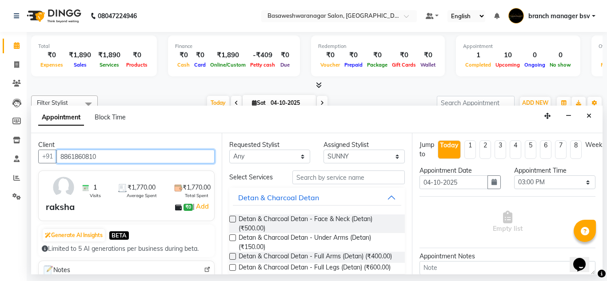
type input "8861860810"
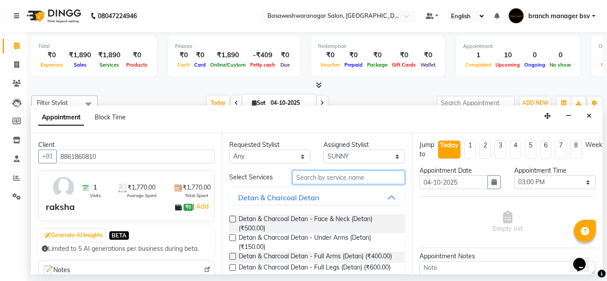
click at [325, 178] on input "text" at bounding box center [349, 178] width 113 height 14
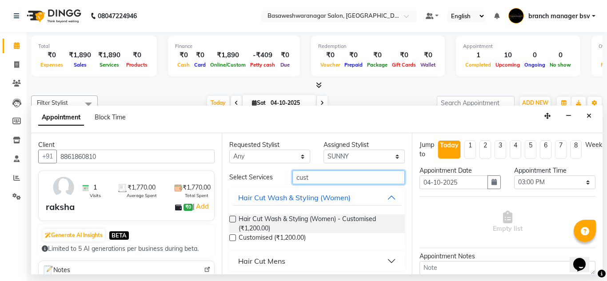
type input "cust"
click at [231, 222] on label at bounding box center [232, 219] width 7 height 7
click at [231, 222] on input "checkbox" at bounding box center [232, 220] width 6 height 6
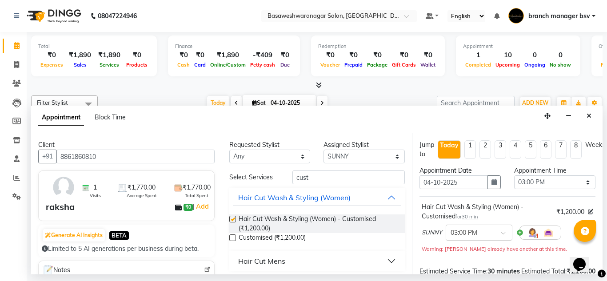
checkbox input "false"
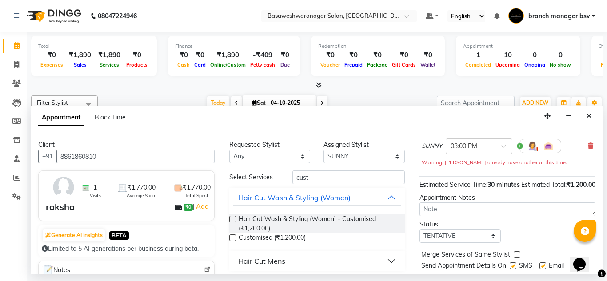
scroll to position [127, 0]
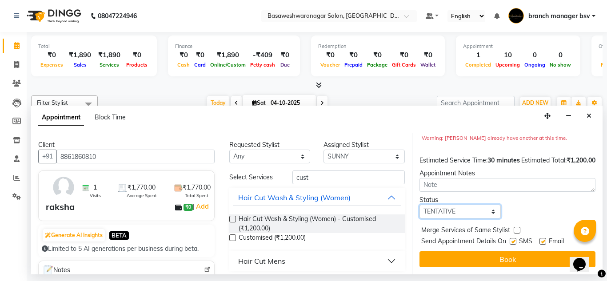
click at [454, 208] on select "Select TENTATIVE CONFIRM CHECK-IN UPCOMING" at bounding box center [460, 212] width 81 height 14
select select "confirm booking"
click at [420, 205] on select "Select TENTATIVE CONFIRM CHECK-IN UPCOMING" at bounding box center [460, 212] width 81 height 14
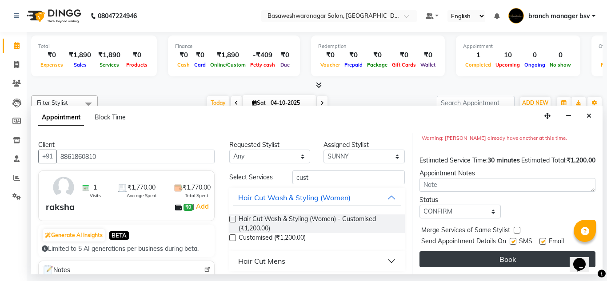
click at [498, 252] on button "Book" at bounding box center [508, 260] width 176 height 16
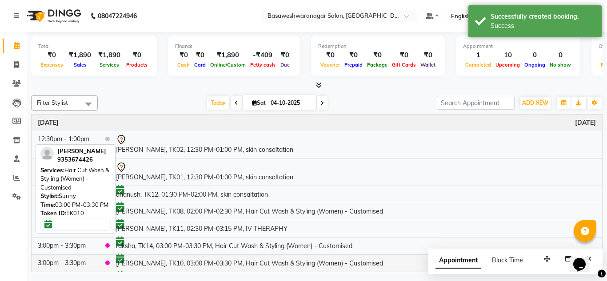
click at [280, 261] on td "[PERSON_NAME], TK10, 03:00 PM-03:30 PM, Hair Cut Wash & Styling (Women) - Custo…" at bounding box center [356, 263] width 493 height 17
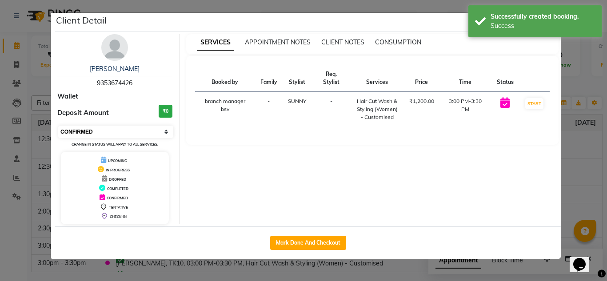
click at [94, 138] on select "Select IN SERVICE CONFIRMED TENTATIVE CHECK IN MARK DONE DROPPED UPCOMING" at bounding box center [115, 132] width 115 height 12
select select "7"
click at [58, 126] on select "Select IN SERVICE CONFIRMED TENTATIVE CHECK IN MARK DONE DROPPED UPCOMING" at bounding box center [115, 132] width 115 height 12
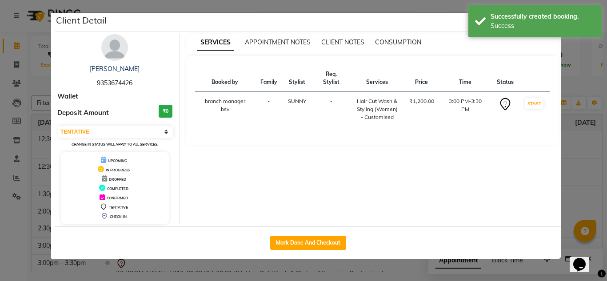
click at [0, 114] on ngb-modal-window "Client Detail [PERSON_NAME] 9353674426 Wallet Deposit Amount ₹0 Select IN SERVI…" at bounding box center [303, 140] width 607 height 281
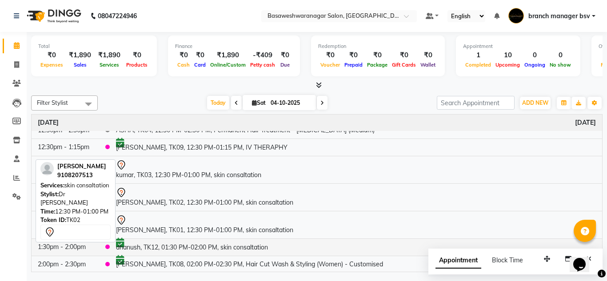
scroll to position [62, 0]
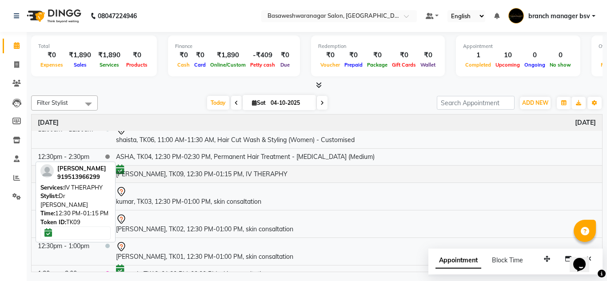
click at [205, 173] on td "[PERSON_NAME], TK09, 12:30 PM-01:15 PM, IV THERAPHY" at bounding box center [356, 173] width 493 height 17
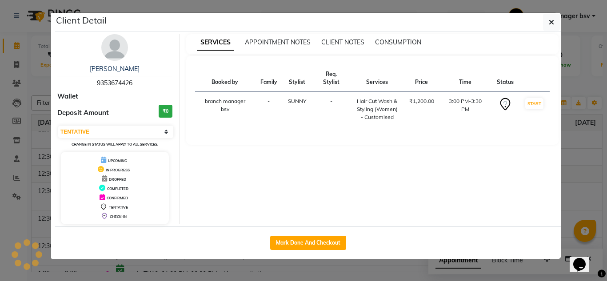
select select "6"
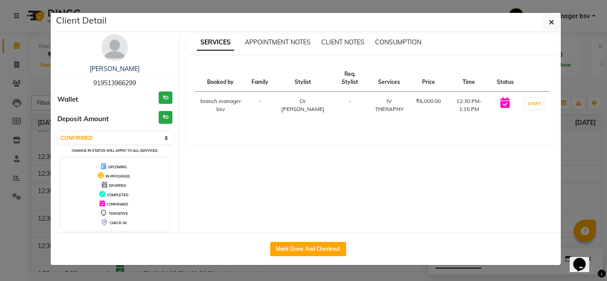
click at [5, 142] on ngb-modal-window "Client Detail [PERSON_NAME] 919513966299 Wallet ₹0 Deposit Amount ₹0 Select IN …" at bounding box center [303, 140] width 607 height 281
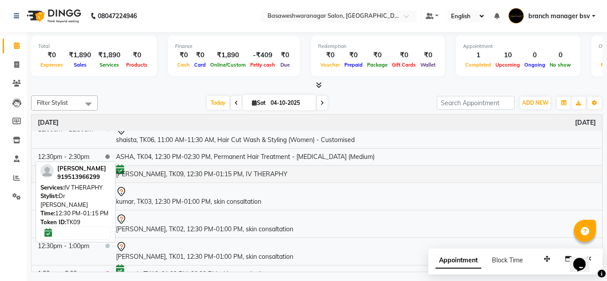
click at [166, 177] on td "[PERSON_NAME], TK09, 12:30 PM-01:15 PM, IV THERAPHY" at bounding box center [356, 173] width 493 height 17
select select "6"
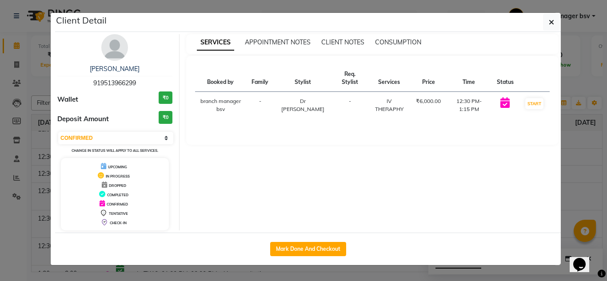
click at [27, 76] on ngb-modal-window "Client Detail [PERSON_NAME] 919513966299 Wallet ₹0 Deposit Amount ₹0 Select IN …" at bounding box center [303, 140] width 607 height 281
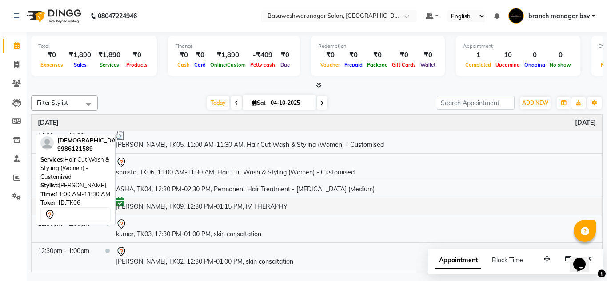
scroll to position [0, 0]
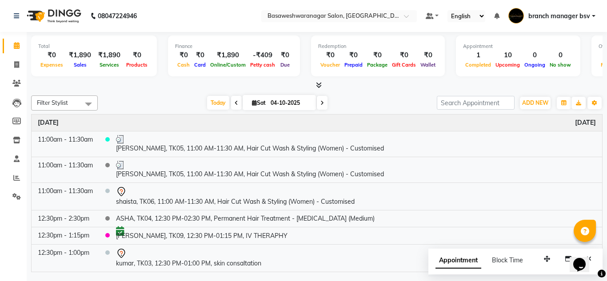
click at [322, 100] on icon at bounding box center [323, 102] width 4 height 5
type input "05-10-2025"
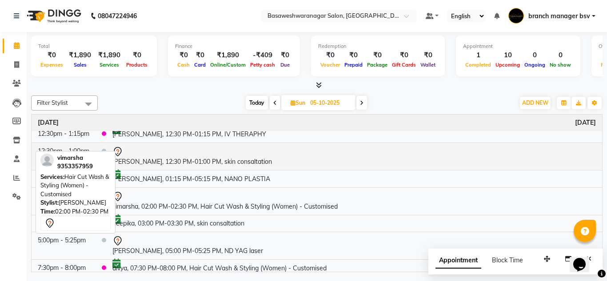
scroll to position [38, 0]
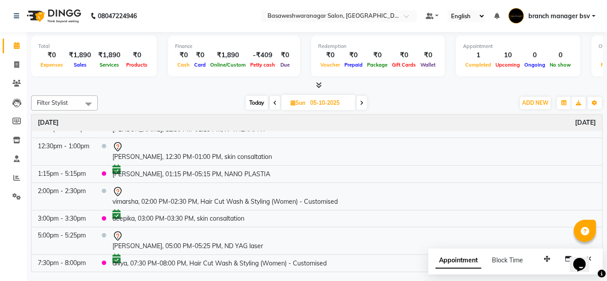
click at [321, 104] on input "05-10-2025" at bounding box center [330, 102] width 44 height 13
select select "10"
select select "2025"
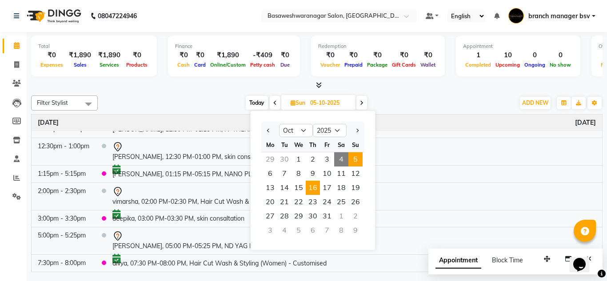
click at [311, 189] on span "16" at bounding box center [313, 188] width 14 height 14
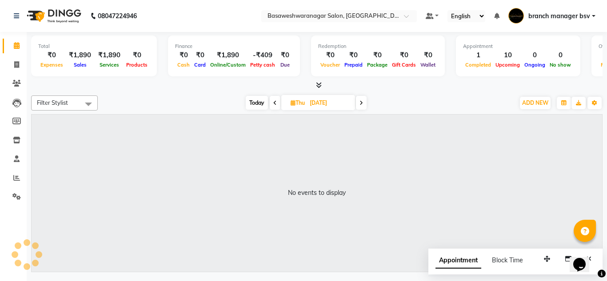
click at [259, 102] on span "Today" at bounding box center [257, 103] width 22 height 14
type input "04-10-2025"
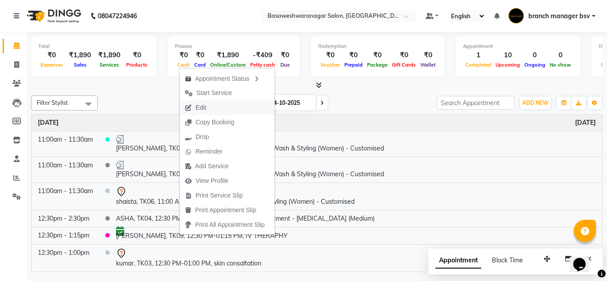
click at [208, 106] on span "Edit" at bounding box center [196, 107] width 32 height 15
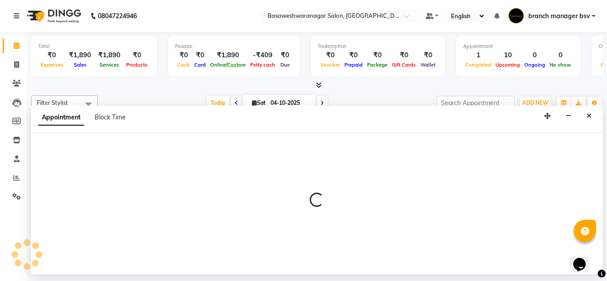
select select "tentative"
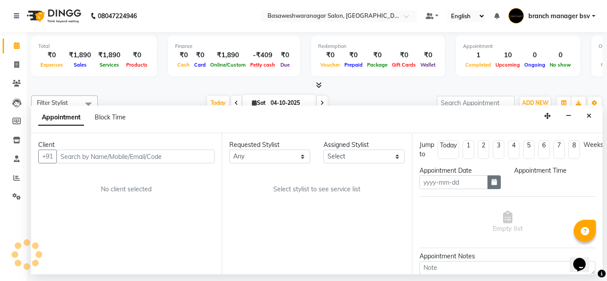
type input "04-10-2025"
select select "confirm booking"
select select "750"
select select "47930"
select select "1239"
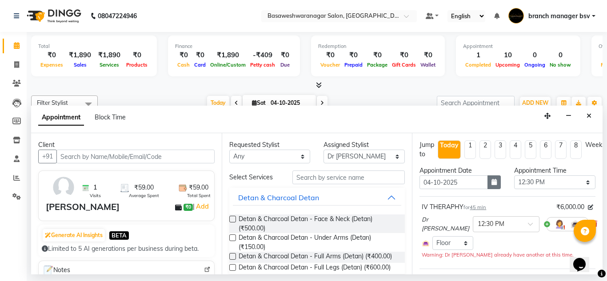
click at [492, 185] on icon "button" at bounding box center [494, 182] width 5 height 6
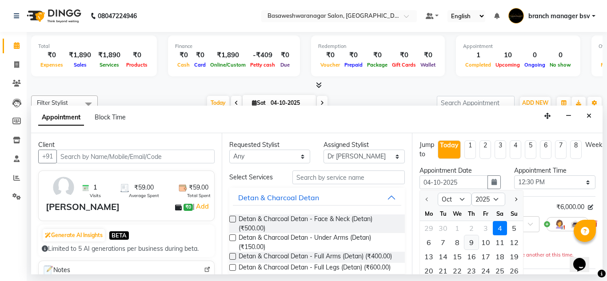
click at [473, 247] on div "9" at bounding box center [472, 243] width 14 height 14
type input "[DATE]"
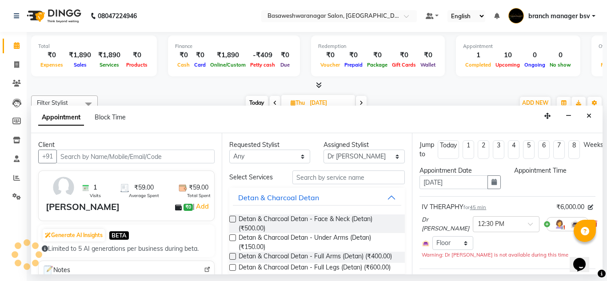
select select "750"
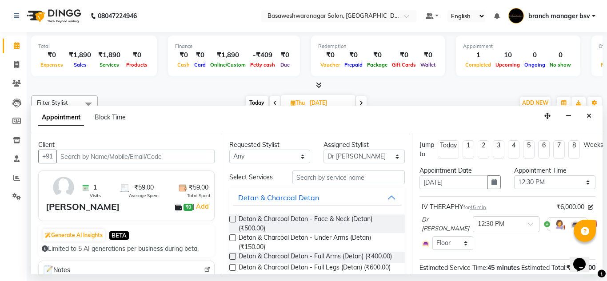
scroll to position [96, 0]
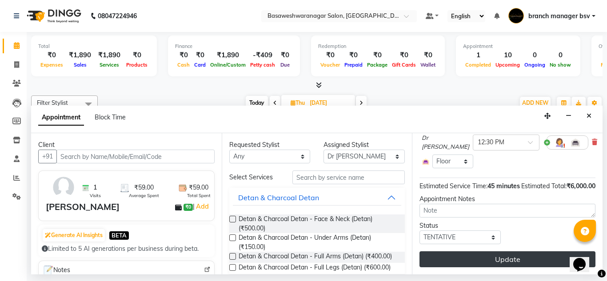
click at [458, 252] on button "Update" at bounding box center [508, 260] width 176 height 16
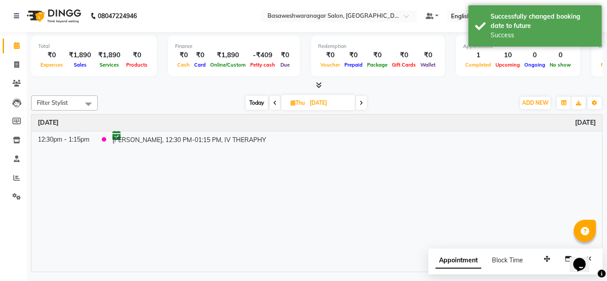
click at [251, 106] on span "Today" at bounding box center [257, 103] width 22 height 14
type input "04-10-2025"
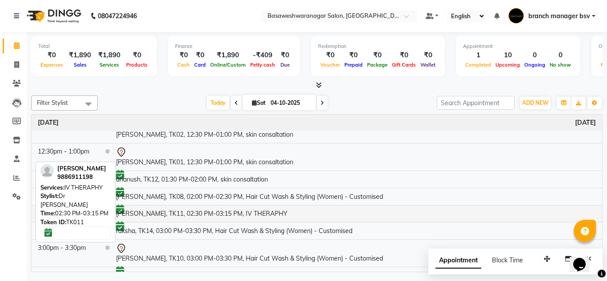
scroll to position [152, 0]
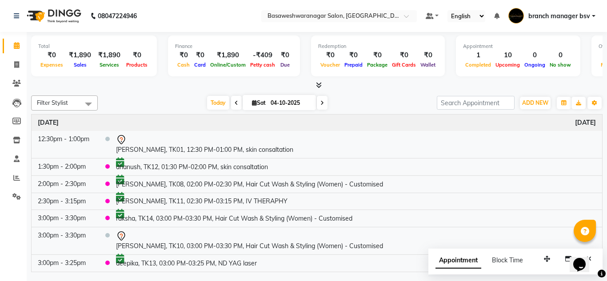
click at [545, 96] on div "ADD NEW Toggle Dropdown Add Appointment Add Invoice Add Expense Add Attendance …" at bounding box center [535, 103] width 32 height 14
click at [534, 104] on span "ADD NEW" at bounding box center [535, 103] width 26 height 7
click at [510, 118] on button "Add Appointment" at bounding box center [515, 120] width 70 height 12
select select "540"
select select "tentative"
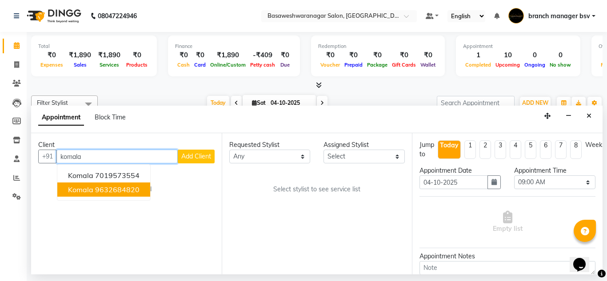
click at [138, 192] on ngb-highlight "9632684820" at bounding box center [117, 189] width 44 height 9
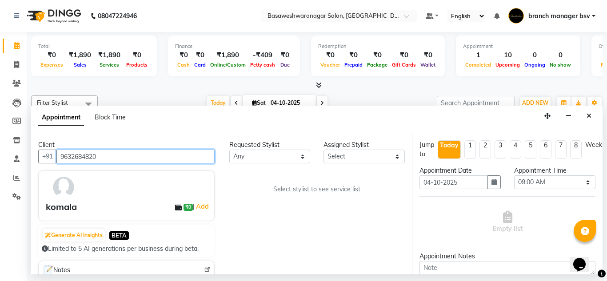
type input "9632684820"
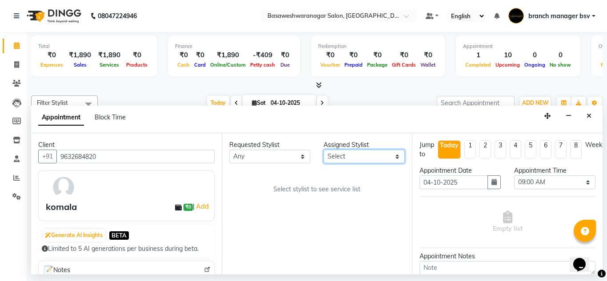
click at [357, 156] on select "Select branch manager bsv [PERSON_NAME] Dr [PERSON_NAME] [PERSON_NAME] [PERSON_…" at bounding box center [364, 157] width 81 height 14
select select "47930"
click at [324, 150] on select "Select branch manager bsv [PERSON_NAME] Dr [PERSON_NAME] [PERSON_NAME] [PERSON_…" at bounding box center [364, 157] width 81 height 14
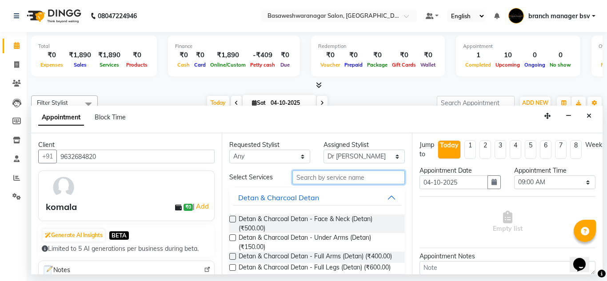
click at [309, 176] on input "text" at bounding box center [349, 178] width 113 height 14
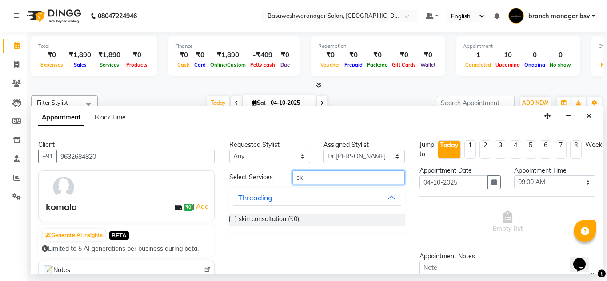
type input "s"
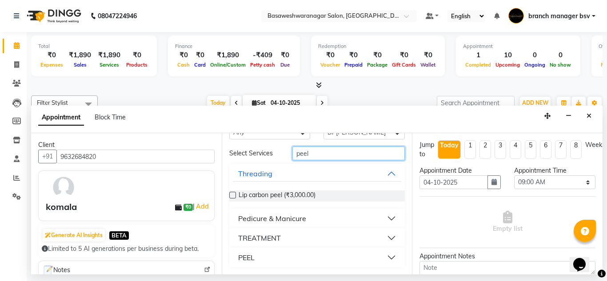
type input "peel"
click at [251, 256] on div "PEEL" at bounding box center [246, 258] width 16 height 11
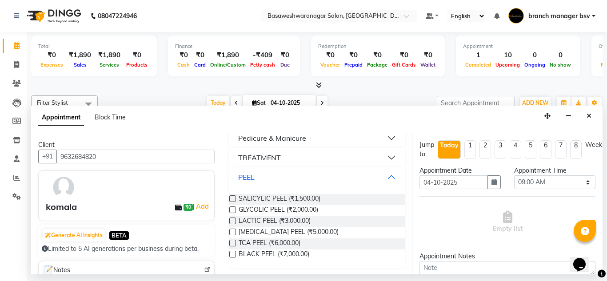
scroll to position [105, 0]
click at [232, 234] on label at bounding box center [232, 232] width 7 height 7
click at [232, 234] on input "checkbox" at bounding box center [232, 233] width 6 height 6
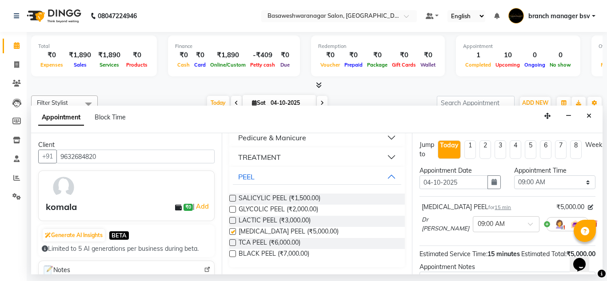
checkbox input "false"
click at [530, 186] on select "Select 09:00 AM 09:15 AM 09:30 AM 09:45 AM 10:00 AM 10:15 AM 10:30 AM 10:45 AM …" at bounding box center [554, 183] width 81 height 14
select select "960"
click at [514, 176] on select "Select 09:00 AM 09:15 AM 09:30 AM 09:45 AM 10:00 AM 10:15 AM 10:30 AM 10:45 AM …" at bounding box center [554, 183] width 81 height 14
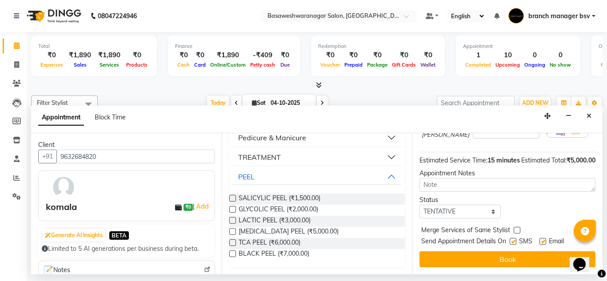
scroll to position [108, 0]
click at [458, 205] on select "Select TENTATIVE CONFIRM CHECK-IN UPCOMING" at bounding box center [460, 212] width 81 height 14
select select "confirm booking"
click at [420, 205] on select "Select TENTATIVE CONFIRM CHECK-IN UPCOMING" at bounding box center [460, 212] width 81 height 14
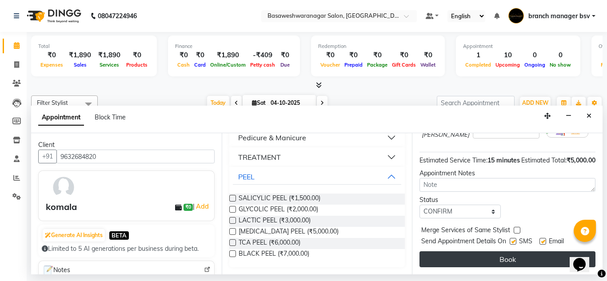
click at [480, 252] on button "Book" at bounding box center [508, 260] width 176 height 16
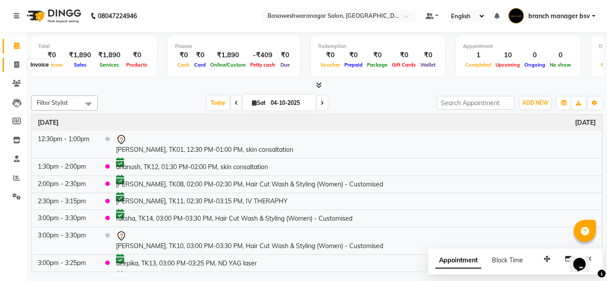
click at [20, 65] on span at bounding box center [17, 65] width 16 height 10
select select "842"
select select "service"
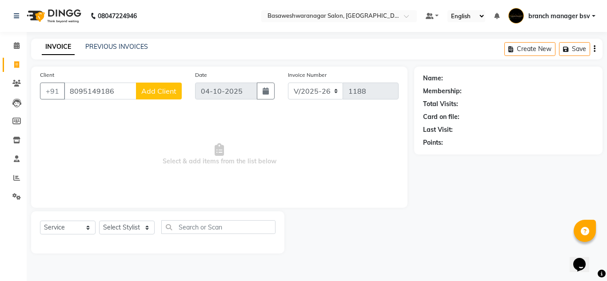
type input "8095149186"
click at [163, 91] on span "Add Client" at bounding box center [158, 91] width 35 height 9
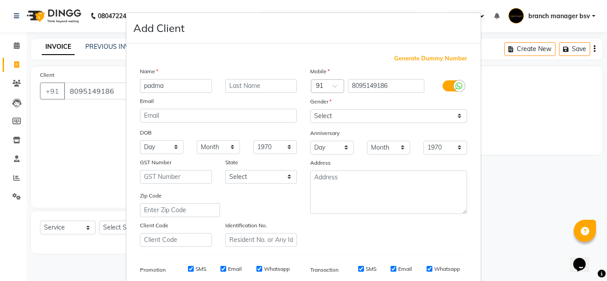
type input "padma"
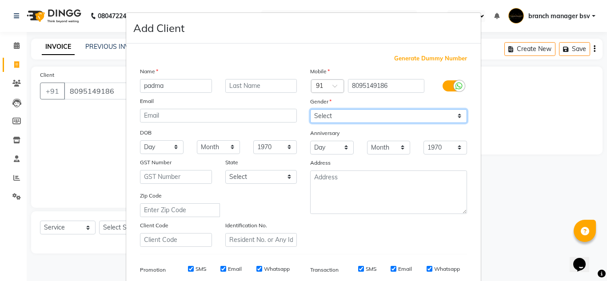
click at [388, 119] on select "Select [DEMOGRAPHIC_DATA] [DEMOGRAPHIC_DATA] Other Prefer Not To Say" at bounding box center [388, 116] width 157 height 14
select select "[DEMOGRAPHIC_DATA]"
click at [310, 109] on select "Select [DEMOGRAPHIC_DATA] [DEMOGRAPHIC_DATA] Other Prefer Not To Say" at bounding box center [388, 116] width 157 height 14
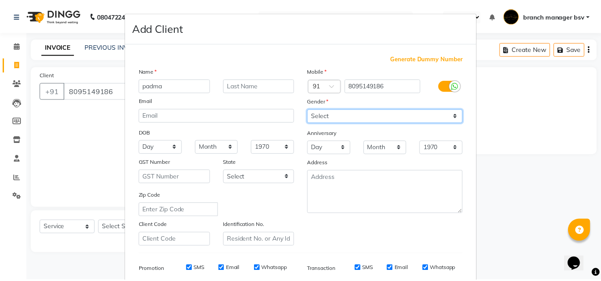
scroll to position [129, 0]
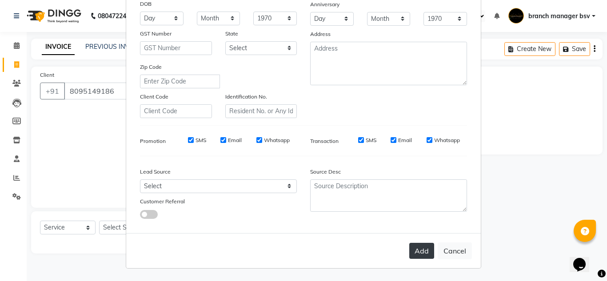
click at [418, 251] on button "Add" at bounding box center [421, 251] width 25 height 16
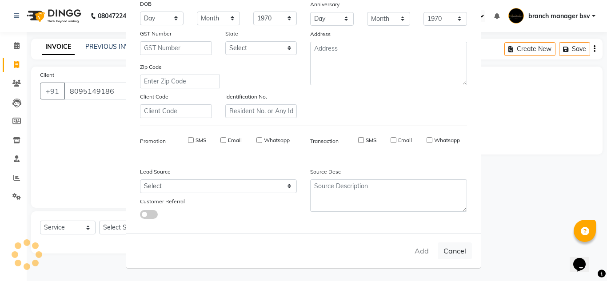
select select
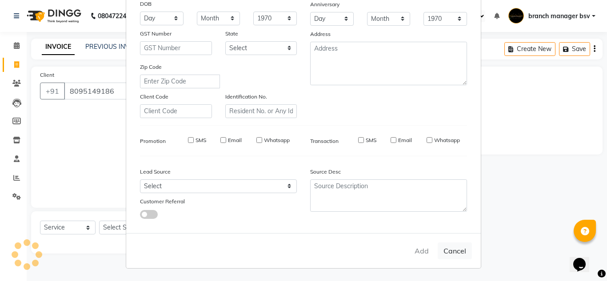
select select
checkbox input "false"
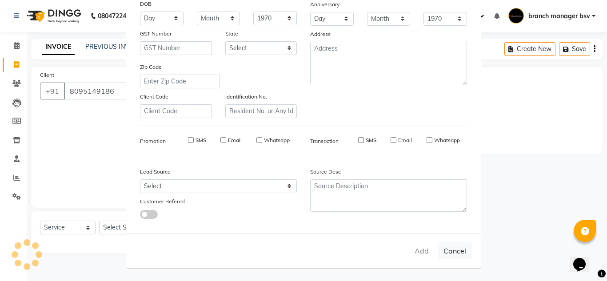
checkbox input "false"
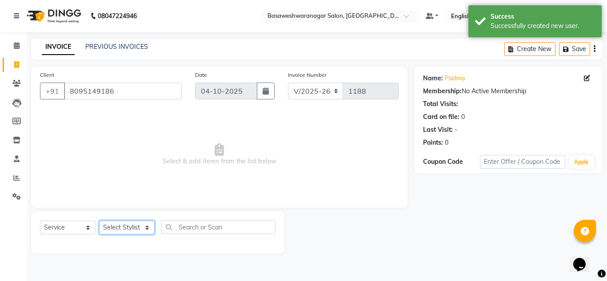
click at [130, 224] on select "Select Stylist branch manager bsv [PERSON_NAME] Dr [PERSON_NAME] [PERSON_NAME] …" at bounding box center [127, 228] width 56 height 14
select select "64363"
click at [99, 221] on select "Select Stylist branch manager bsv [PERSON_NAME] Dr [PERSON_NAME] [PERSON_NAME] …" at bounding box center [127, 228] width 56 height 14
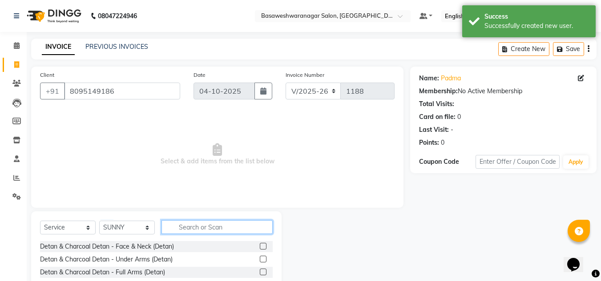
click at [202, 227] on input "text" at bounding box center [216, 228] width 111 height 14
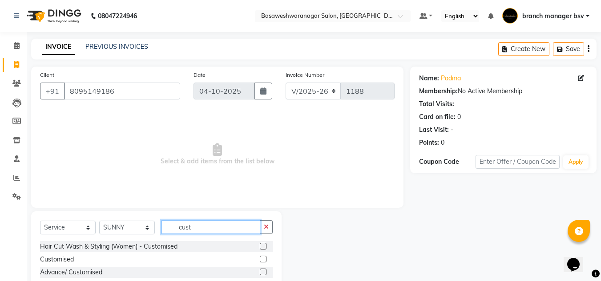
type input "cust"
click at [259, 245] on div "Hair Cut Wash & Styling (Women) - Customised" at bounding box center [156, 246] width 233 height 11
click at [265, 247] on label at bounding box center [263, 246] width 7 height 7
click at [265, 247] on input "checkbox" at bounding box center [263, 247] width 6 height 6
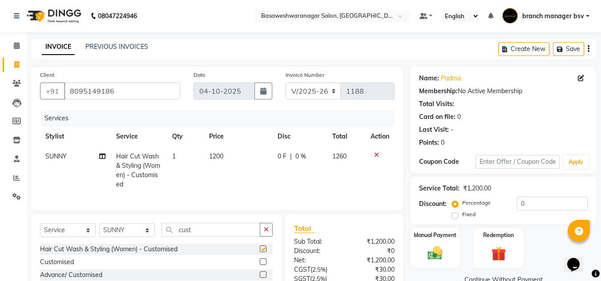
checkbox input "false"
click at [234, 155] on td "1200" at bounding box center [238, 171] width 68 height 48
select select "64363"
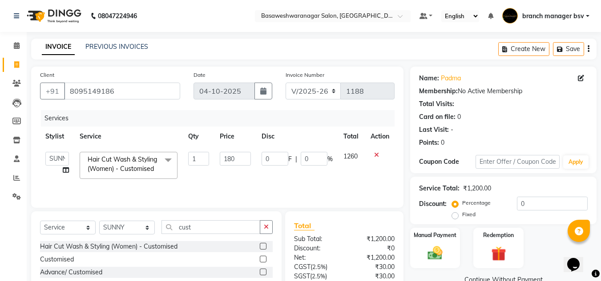
type input "1800"
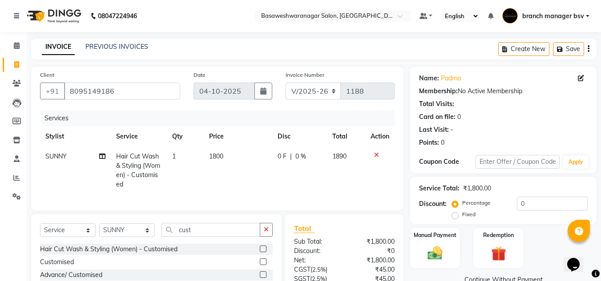
click at [333, 229] on div "Total Sub Total: ₹1,800.00 Discount: ₹0 Net: ₹1,800.00 CGST ( 2.5% ) ₹45.00 SGS…" at bounding box center [344, 279] width 118 height 131
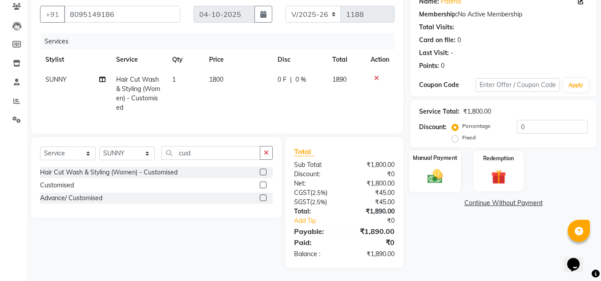
click at [451, 165] on div "Manual Payment" at bounding box center [435, 171] width 52 height 42
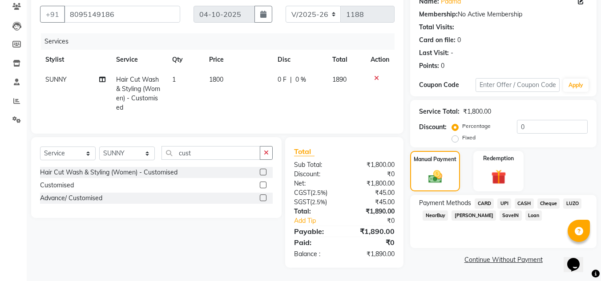
click at [527, 199] on span "CASH" at bounding box center [523, 204] width 19 height 10
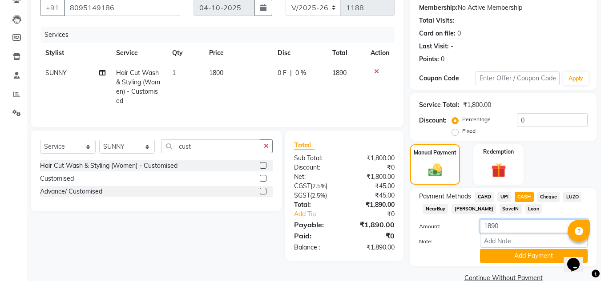
click at [506, 229] on input "1890" at bounding box center [534, 227] width 108 height 14
type input "1500"
click at [511, 254] on button "Add Payment" at bounding box center [534, 256] width 108 height 14
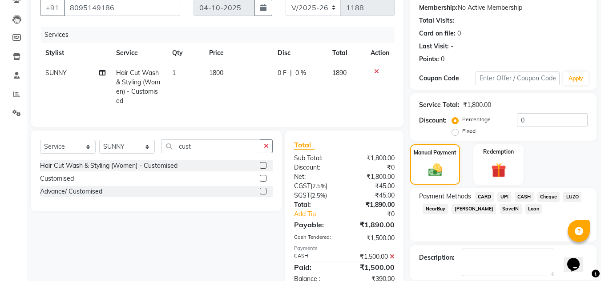
scroll to position [126, 0]
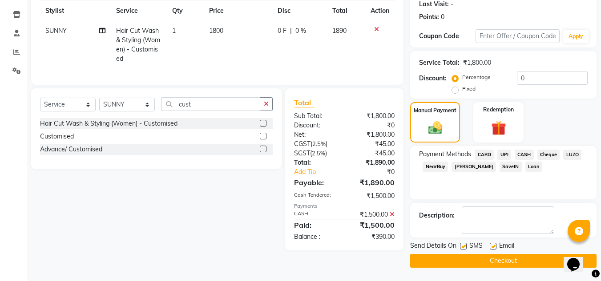
click at [502, 154] on span "UPI" at bounding box center [504, 155] width 14 height 10
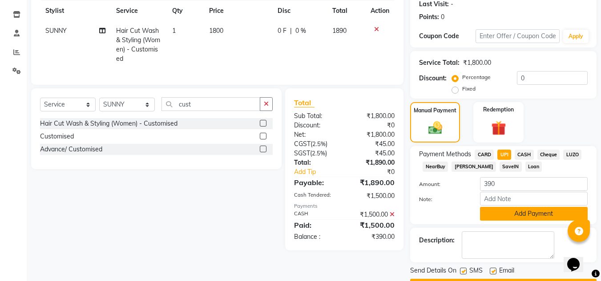
click at [519, 217] on button "Add Payment" at bounding box center [534, 214] width 108 height 14
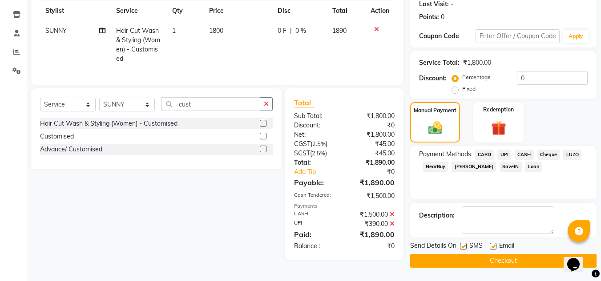
click at [392, 227] on icon at bounding box center [391, 224] width 5 height 6
click at [392, 218] on icon at bounding box center [391, 215] width 5 height 6
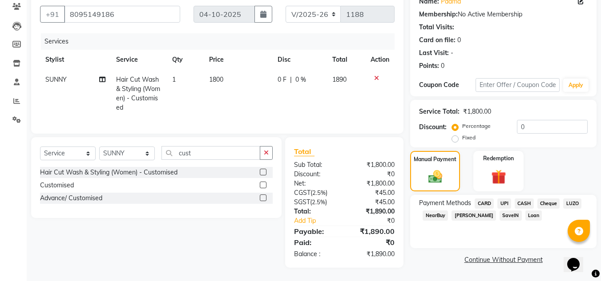
scroll to position [84, 0]
click at [462, 134] on label "Fixed" at bounding box center [468, 138] width 13 height 8
click at [457, 135] on input "Fixed" at bounding box center [457, 138] width 6 height 6
radio input "true"
click at [532, 121] on input "0" at bounding box center [552, 127] width 71 height 14
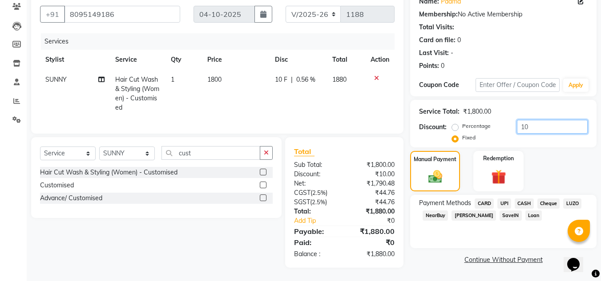
type input "10"
click at [527, 199] on span "CASH" at bounding box center [523, 204] width 19 height 10
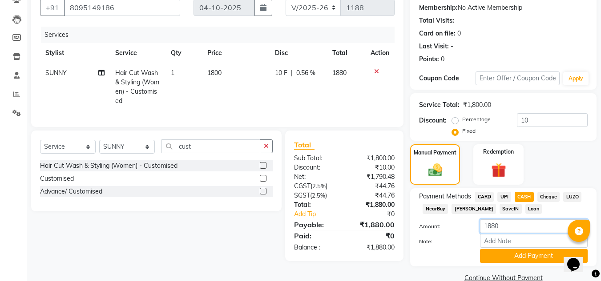
click at [502, 232] on input "1880" at bounding box center [534, 227] width 108 height 14
type input "1500"
click at [508, 260] on button "Add Payment" at bounding box center [534, 256] width 108 height 14
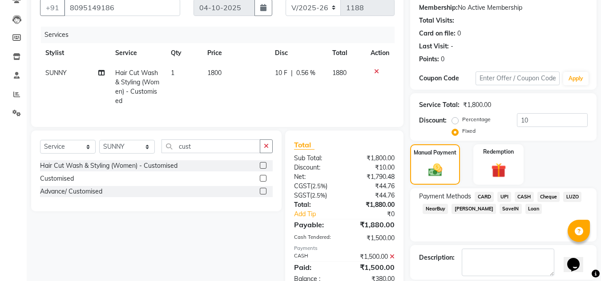
click at [504, 200] on span "UPI" at bounding box center [504, 197] width 14 height 10
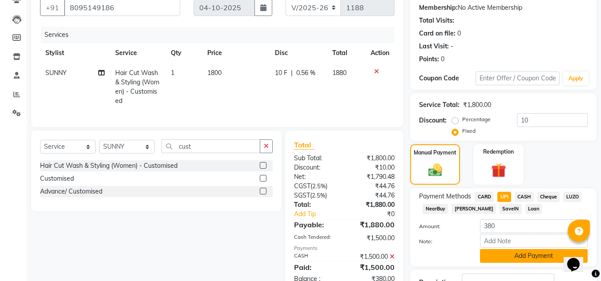
click at [514, 251] on button "Add Payment" at bounding box center [534, 256] width 108 height 14
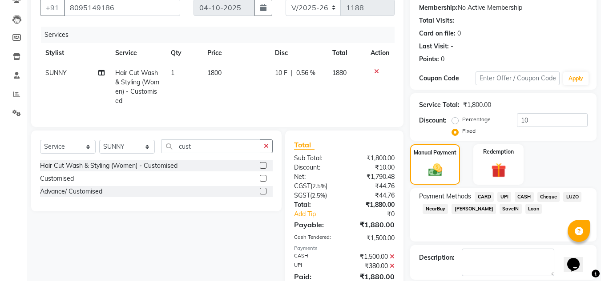
scroll to position [126, 0]
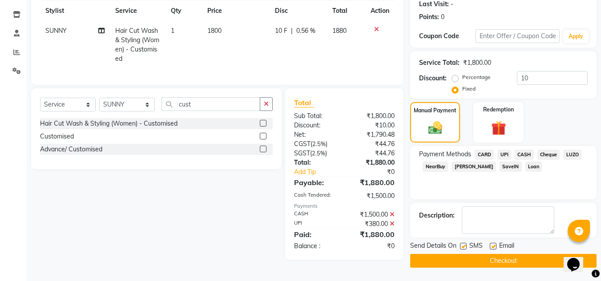
click at [480, 266] on button "Checkout" at bounding box center [503, 261] width 186 height 14
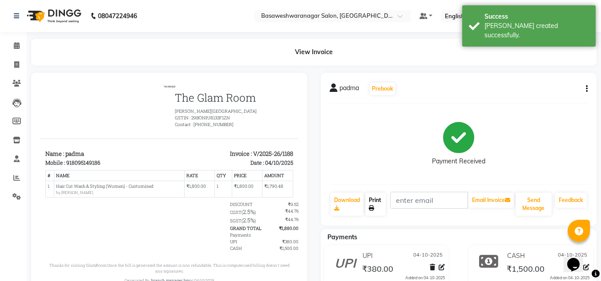
click at [382, 201] on link "Print" at bounding box center [375, 204] width 20 height 23
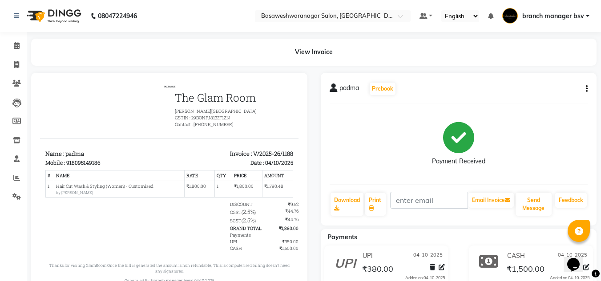
click at [579, 128] on div "Payment Received" at bounding box center [458, 144] width 258 height 67
click at [12, 48] on span at bounding box center [17, 46] width 16 height 10
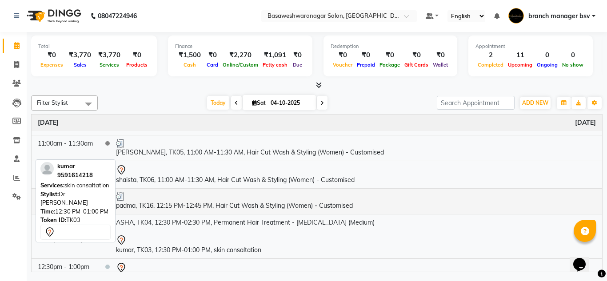
scroll to position [21, 0]
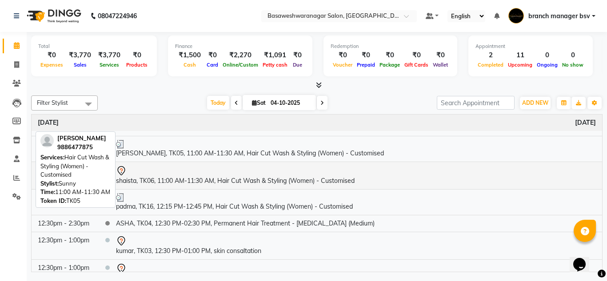
drag, startPoint x: 210, startPoint y: 207, endPoint x: 240, endPoint y: 165, distance: 52.3
click at [240, 165] on tbody "[DATE] 11:00am - 11:30am [PERSON_NAME], TK05, 11:00 AM-11:30 AM, Hair Cut Wash …" at bounding box center [317, 270] width 571 height 352
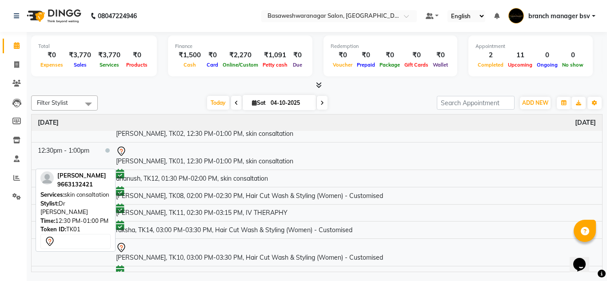
scroll to position [195, 0]
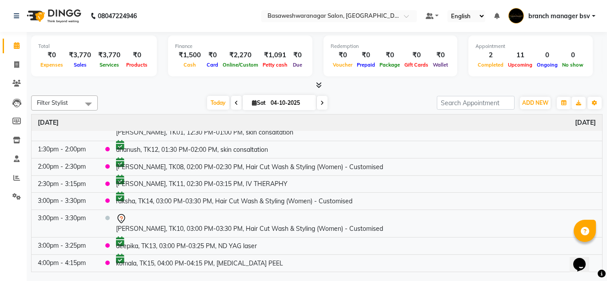
click at [315, 85] on span at bounding box center [317, 85] width 9 height 9
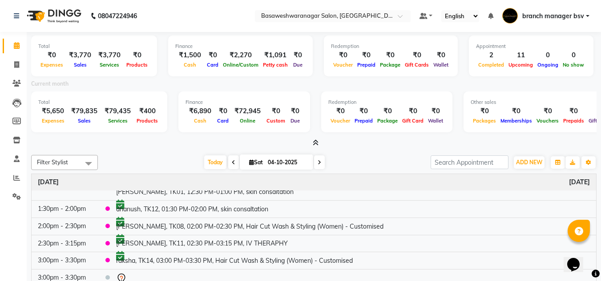
click at [311, 142] on span at bounding box center [313, 143] width 9 height 9
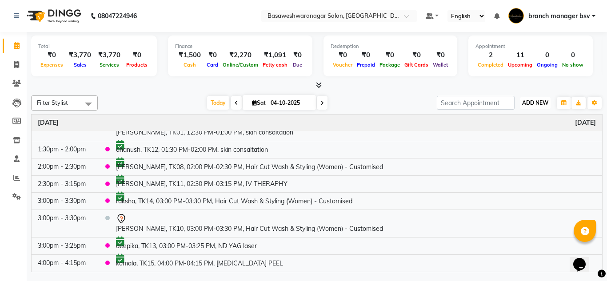
click at [539, 104] on span "ADD NEW" at bounding box center [535, 103] width 26 height 7
click at [525, 116] on button "Add Appointment" at bounding box center [515, 120] width 70 height 12
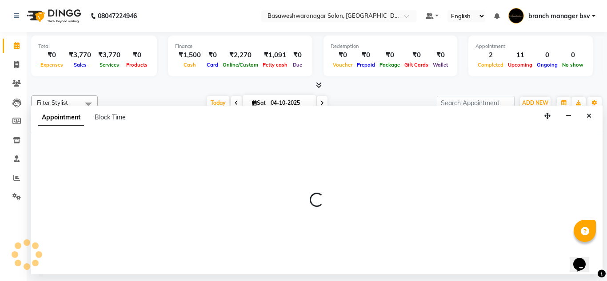
select select "540"
select select "tentative"
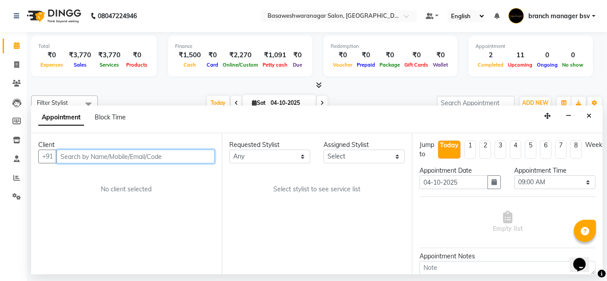
click at [83, 163] on input "text" at bounding box center [135, 157] width 158 height 14
paste input "96116 32637"
click at [82, 157] on input "96116 32637" at bounding box center [116, 157] width 121 height 14
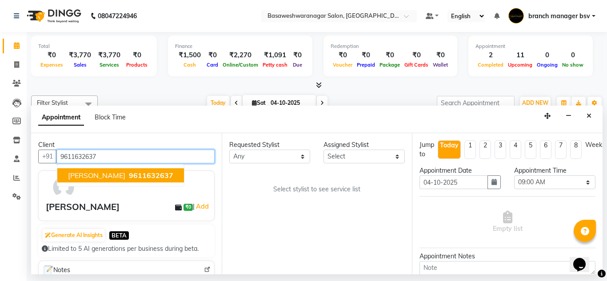
click at [129, 178] on span "9611632637" at bounding box center [151, 175] width 44 height 9
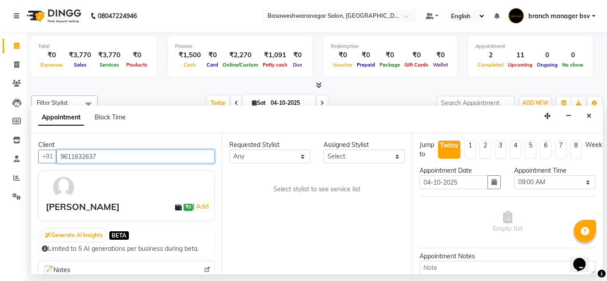
type input "9611632637"
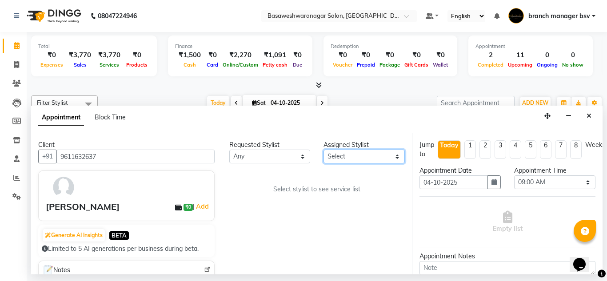
click at [380, 156] on select "Select branch manager bsv [PERSON_NAME] Dr [PERSON_NAME] [PERSON_NAME] [PERSON_…" at bounding box center [364, 157] width 81 height 14
select select "47930"
click at [324, 150] on select "Select branch manager bsv [PERSON_NAME] Dr [PERSON_NAME] [PERSON_NAME] [PERSON_…" at bounding box center [364, 157] width 81 height 14
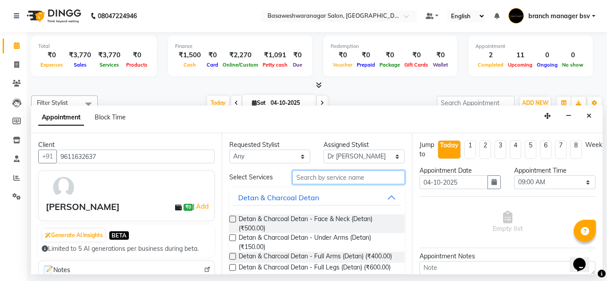
click at [333, 175] on input "text" at bounding box center [349, 178] width 113 height 14
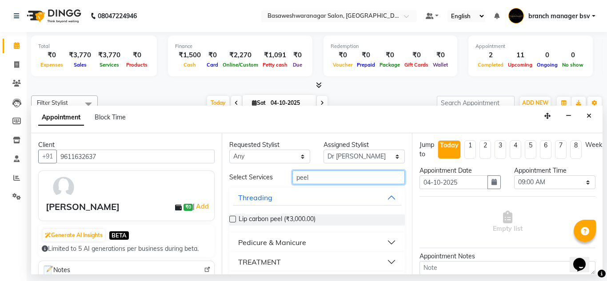
type input "peel"
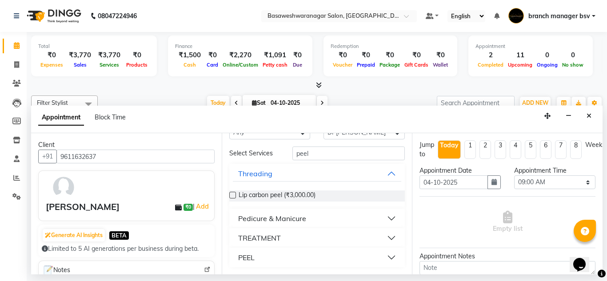
click at [258, 257] on button "PEEL" at bounding box center [317, 258] width 169 height 16
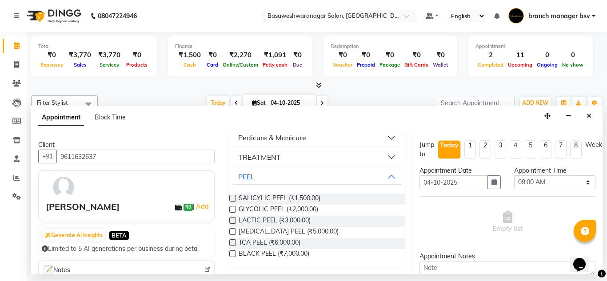
click at [233, 231] on label at bounding box center [232, 232] width 7 height 7
click at [233, 231] on input "checkbox" at bounding box center [232, 233] width 6 height 6
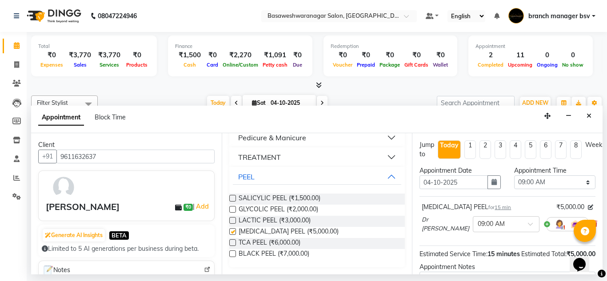
checkbox input "false"
click at [543, 179] on select "Select 09:00 AM 09:15 AM 09:30 AM 09:45 AM 10:00 AM 10:15 AM 10:30 AM 10:45 AM …" at bounding box center [554, 183] width 81 height 14
select select "1020"
click at [514, 176] on select "Select 09:00 AM 09:15 AM 09:30 AM 09:45 AM 10:00 AM 10:15 AM 10:30 AM 10:45 AM …" at bounding box center [554, 183] width 81 height 14
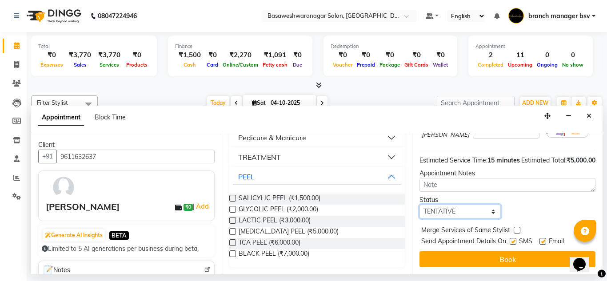
click at [448, 205] on select "Select TENTATIVE CONFIRM CHECK-IN UPCOMING" at bounding box center [460, 212] width 81 height 14
select select "confirm booking"
click at [420, 205] on select "Select TENTATIVE CONFIRM CHECK-IN UPCOMING" at bounding box center [460, 212] width 81 height 14
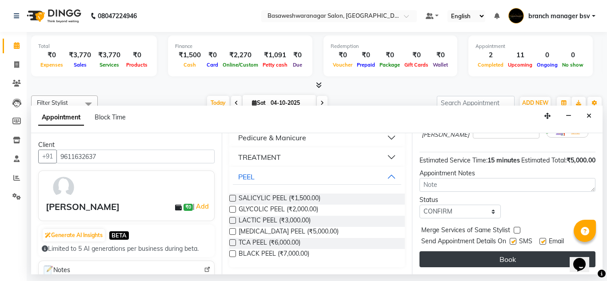
click at [463, 252] on button "Book" at bounding box center [508, 260] width 176 height 16
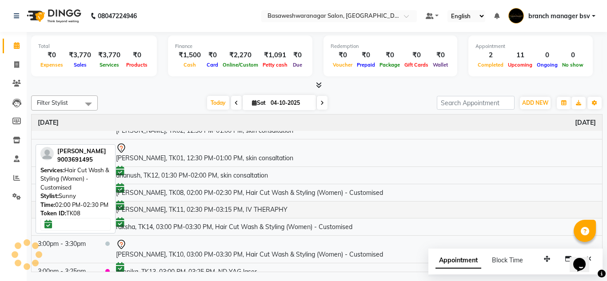
scroll to position [169, 0]
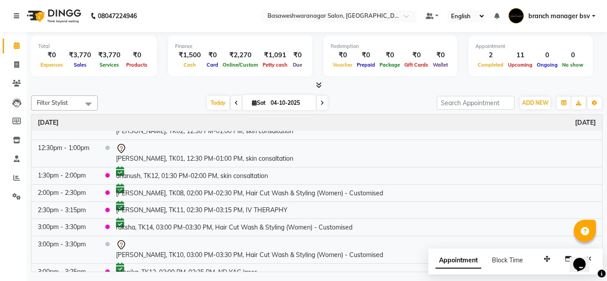
click at [314, 83] on span at bounding box center [317, 85] width 9 height 9
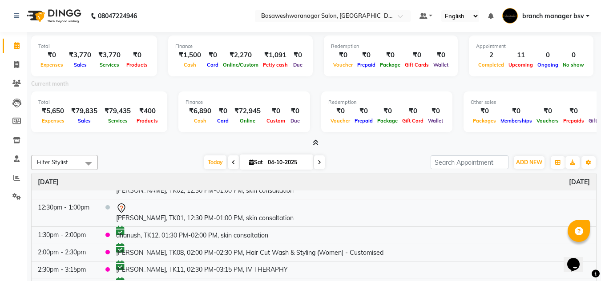
click at [313, 144] on icon at bounding box center [316, 143] width 6 height 7
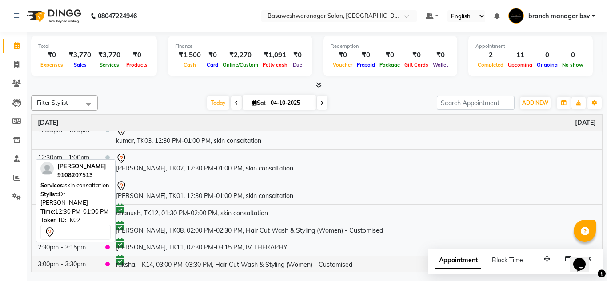
scroll to position [132, 0]
click at [215, 180] on div at bounding box center [356, 185] width 480 height 11
select select "7"
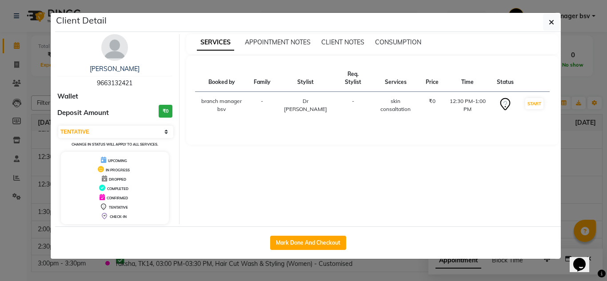
click at [120, 84] on span "9663132421" at bounding box center [115, 83] width 36 height 8
copy span "9663132421"
